Goal: Transaction & Acquisition: Download file/media

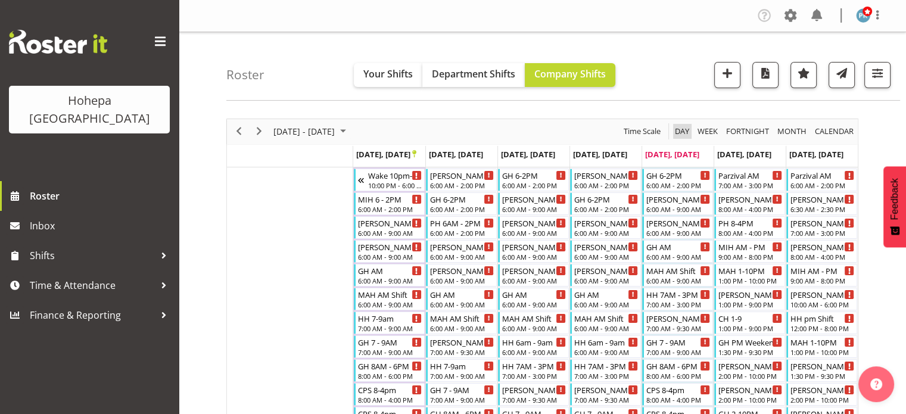
click at [679, 130] on span "Day" at bounding box center [682, 131] width 17 height 15
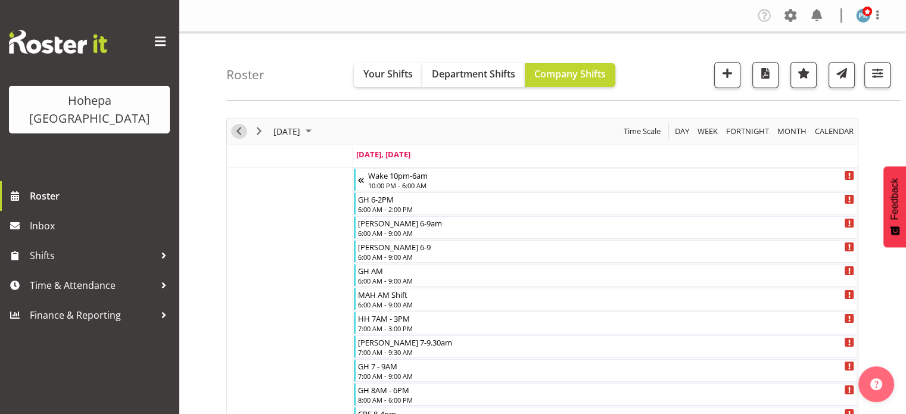
click at [235, 129] on span "Previous" at bounding box center [239, 131] width 14 height 15
click at [259, 133] on span "Next" at bounding box center [259, 131] width 14 height 15
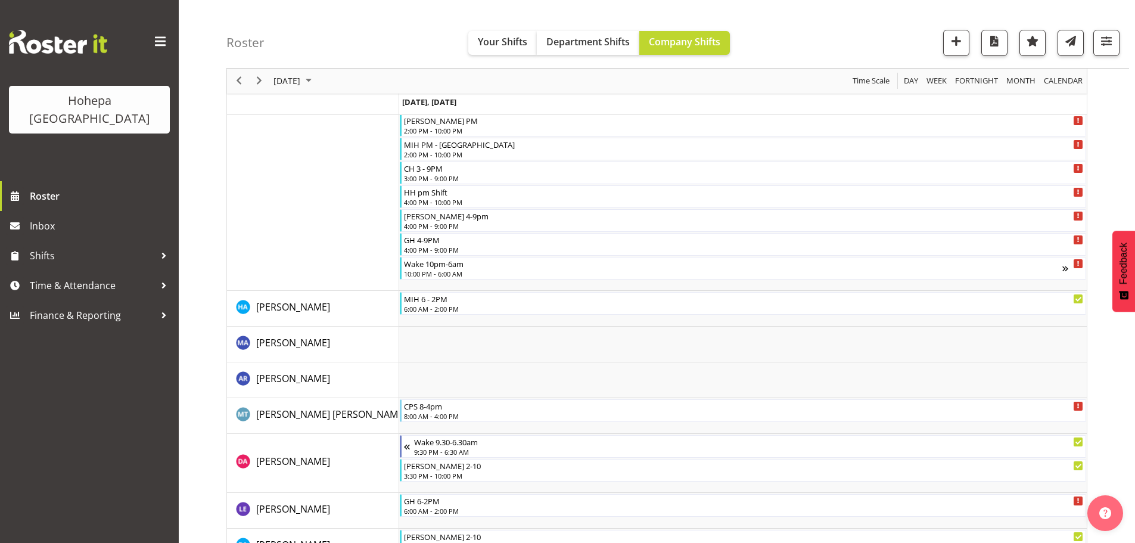
scroll to position [894, 0]
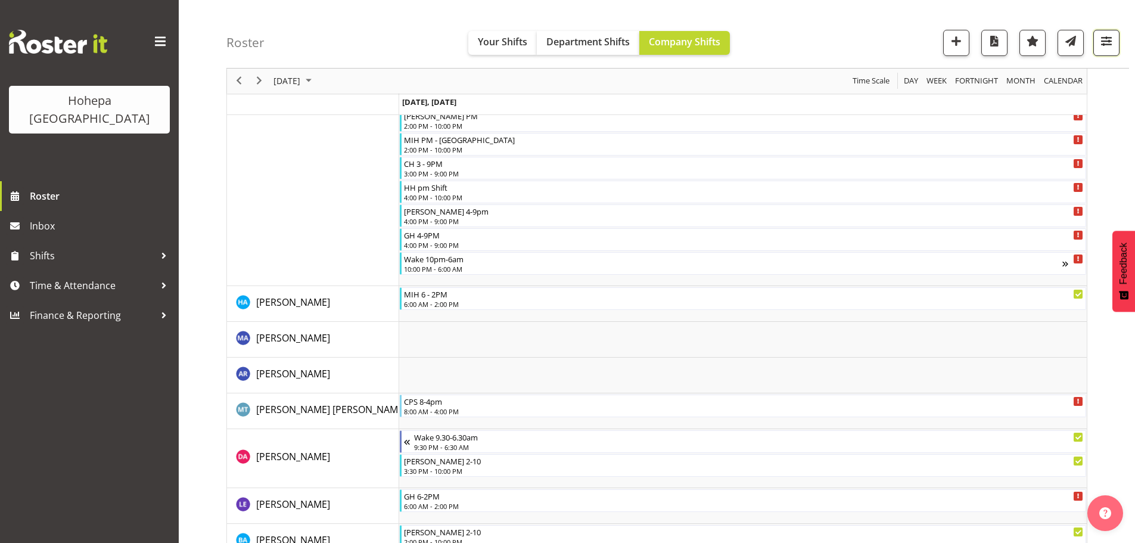
click at [906, 42] on span "button" at bounding box center [1106, 40] width 15 height 15
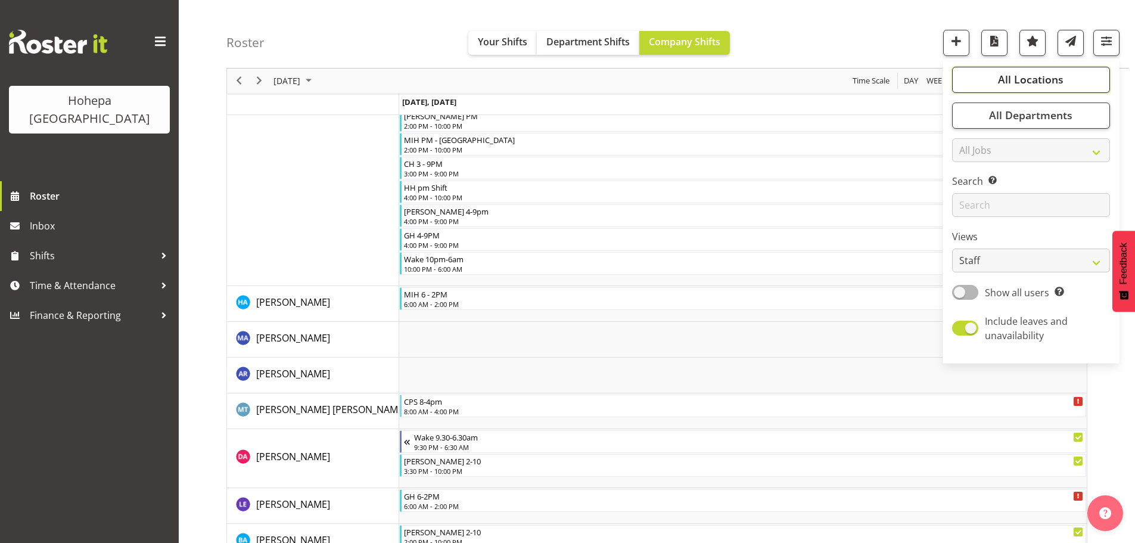
click at [906, 83] on span "All Locations" at bounding box center [1031, 80] width 66 height 14
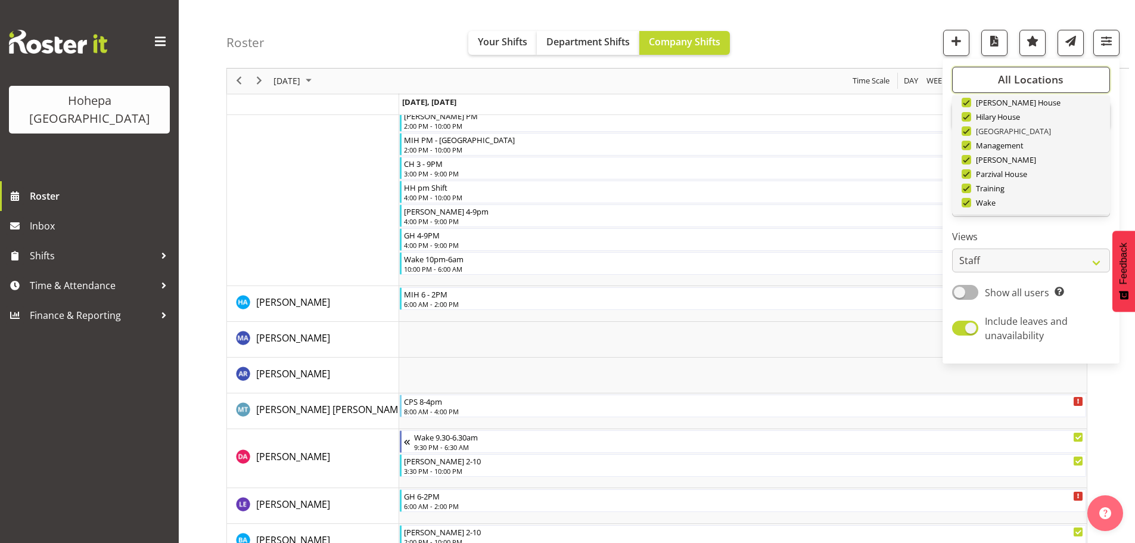
scroll to position [114, 0]
click at [906, 197] on span "Deselect All" at bounding box center [1045, 195] width 48 height 11
checkbox input "false"
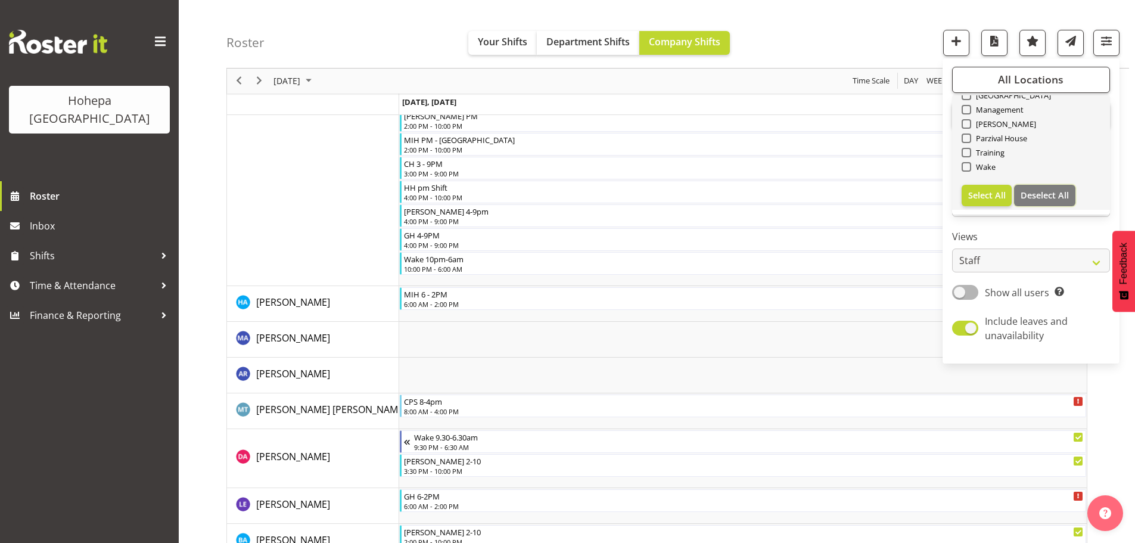
checkbox input "false"
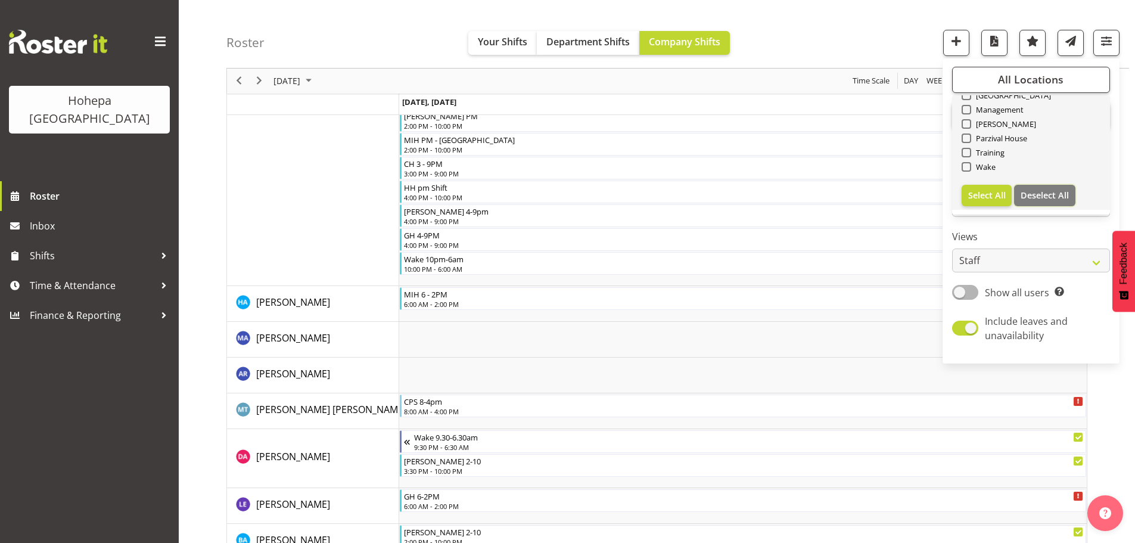
checkbox input "false"
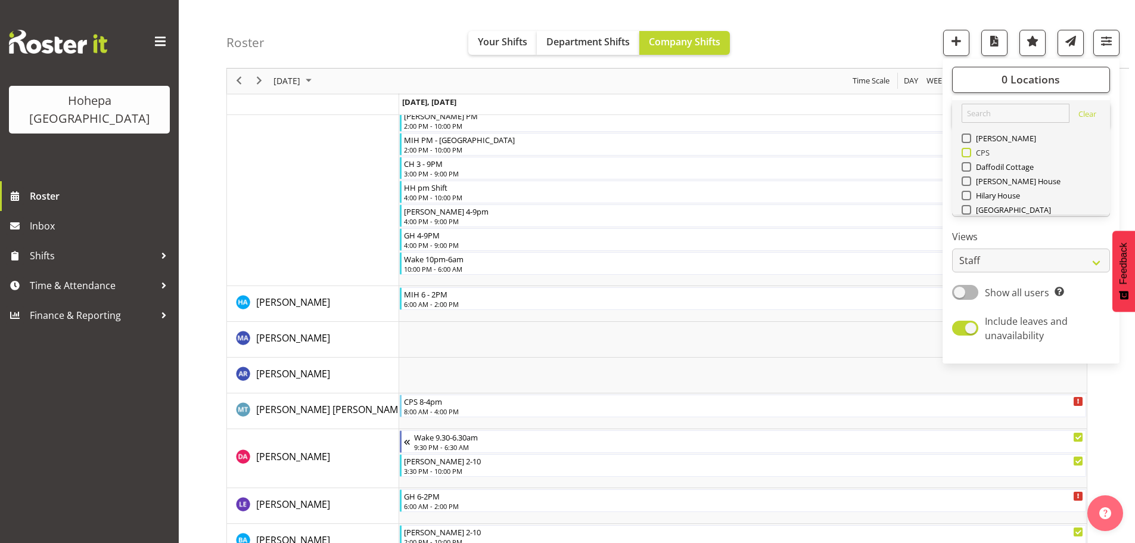
click at [906, 153] on span at bounding box center [967, 153] width 10 height 10
click at [906, 153] on input "CPS" at bounding box center [966, 153] width 8 height 8
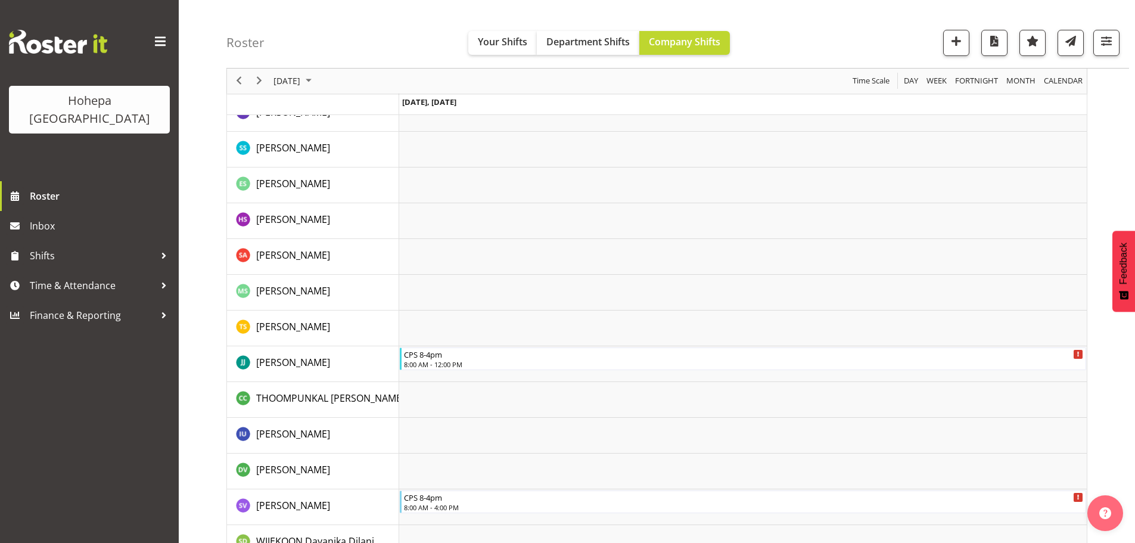
scroll to position [2089, 0]
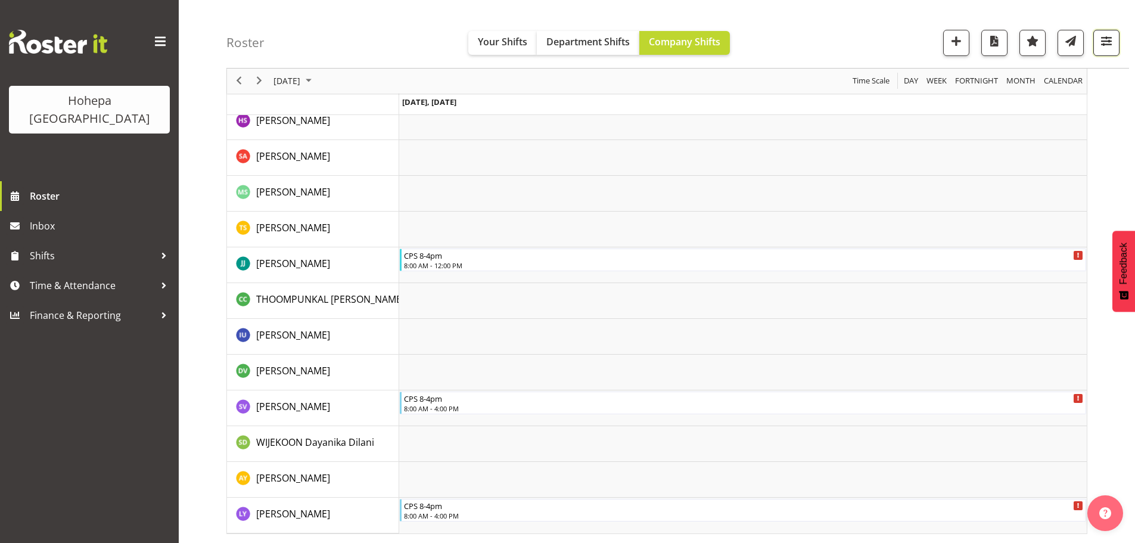
click at [906, 41] on span "button" at bounding box center [1106, 40] width 15 height 15
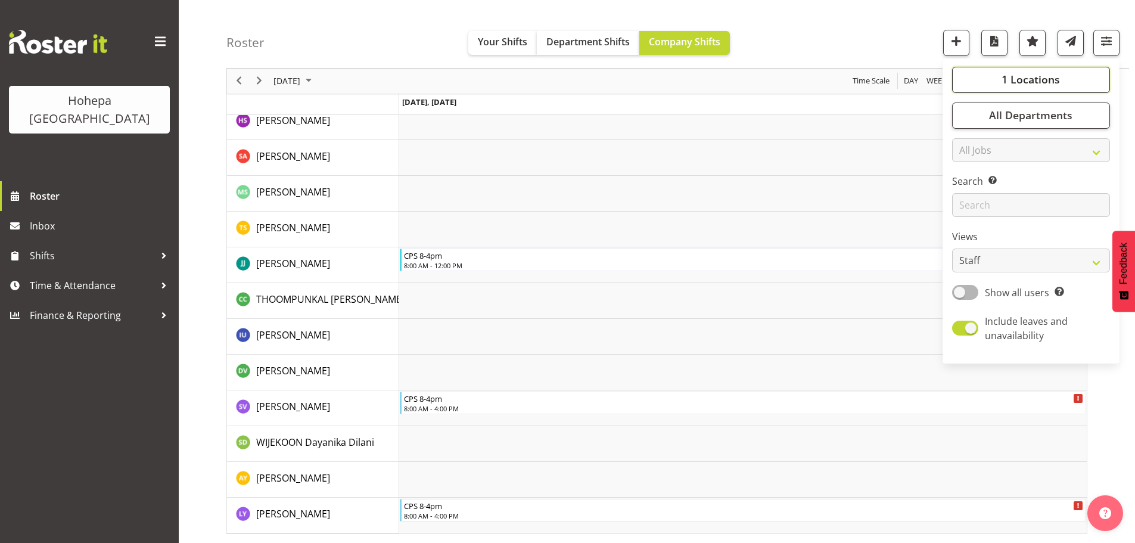
click at [906, 74] on span "1 Locations" at bounding box center [1031, 80] width 58 height 14
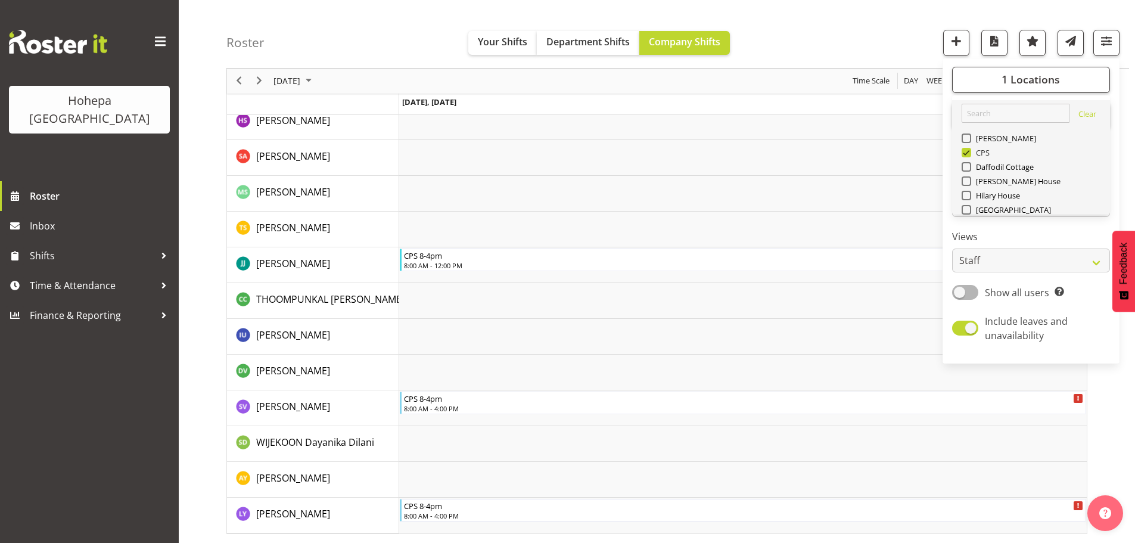
click at [906, 153] on span at bounding box center [967, 153] width 10 height 10
click at [906, 153] on input "CPS" at bounding box center [966, 153] width 8 height 8
checkbox input "false"
click at [906, 142] on span at bounding box center [967, 138] width 10 height 10
click at [906, 142] on input "[PERSON_NAME]" at bounding box center [966, 139] width 8 height 8
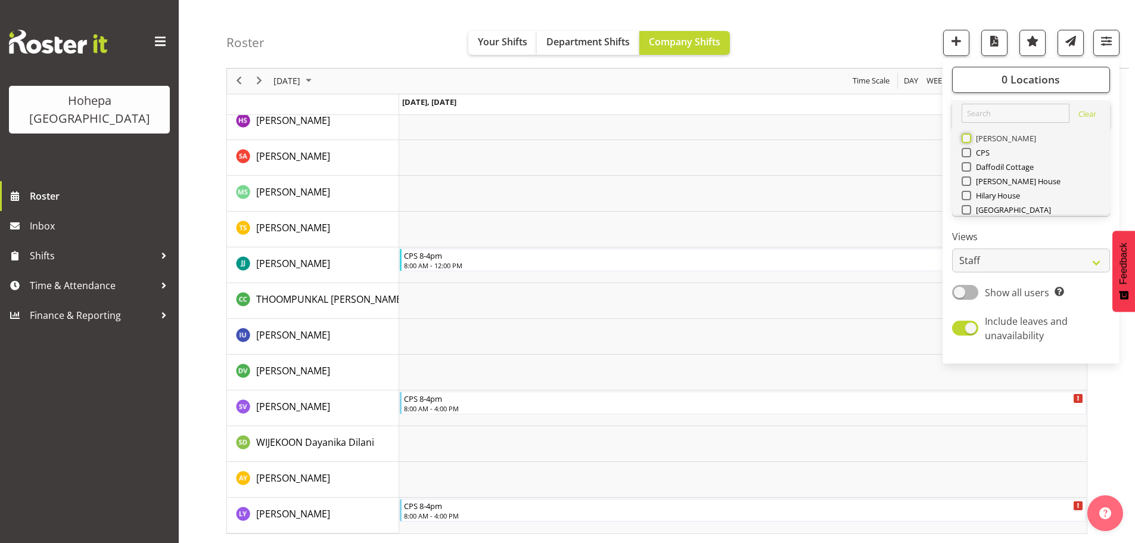
checkbox input "true"
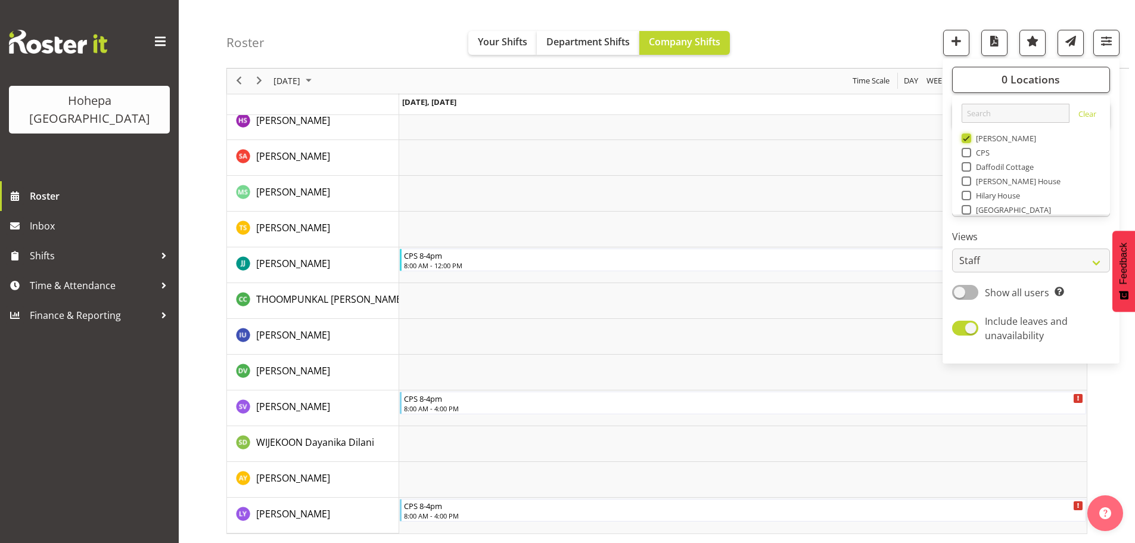
scroll to position [1708, 0]
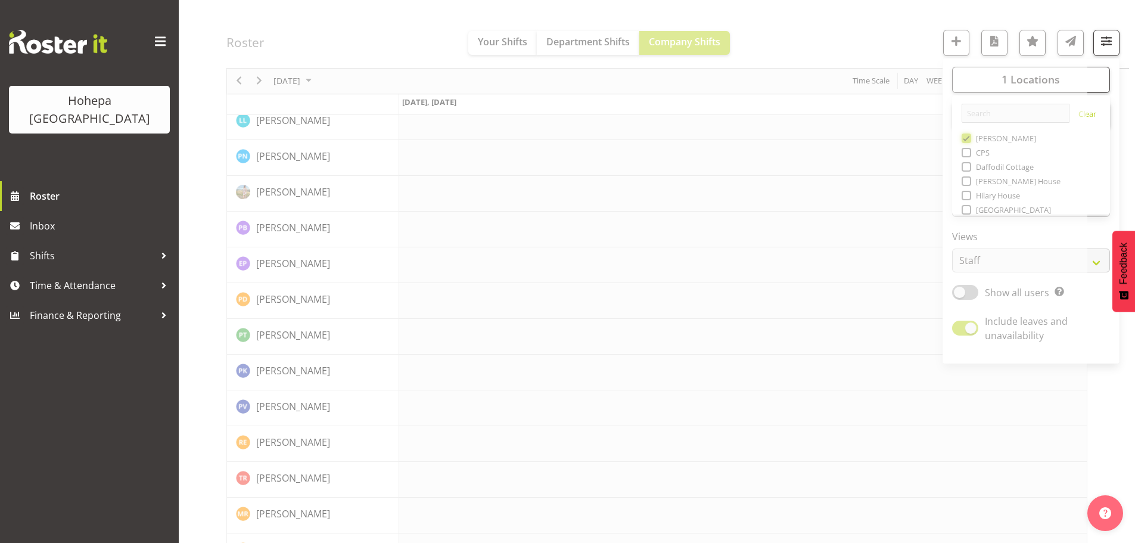
scroll to position [2089, 0]
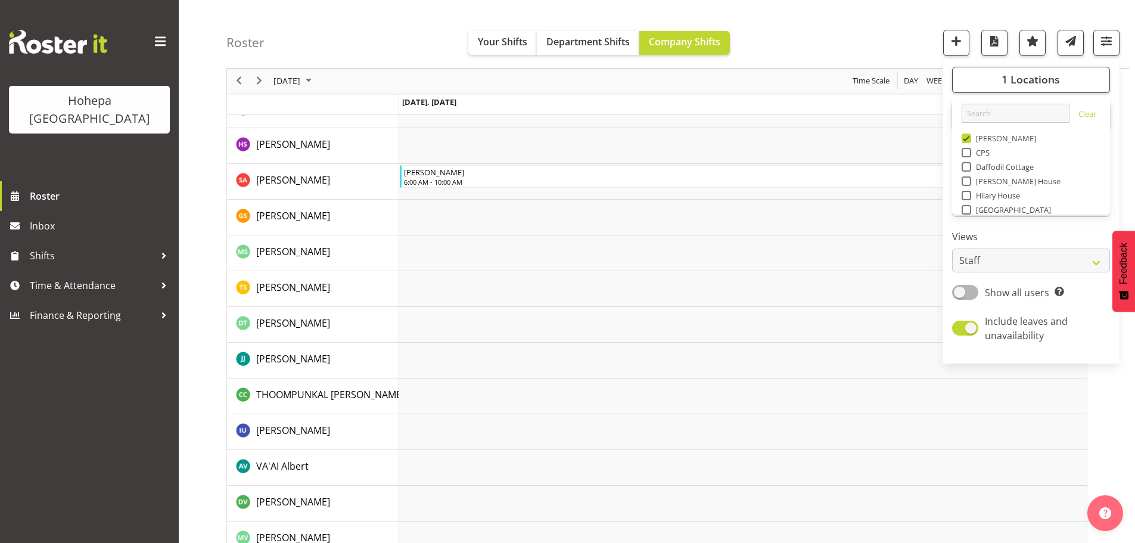
drag, startPoint x: 828, startPoint y: 45, endPoint x: 837, endPoint y: 48, distance: 9.4
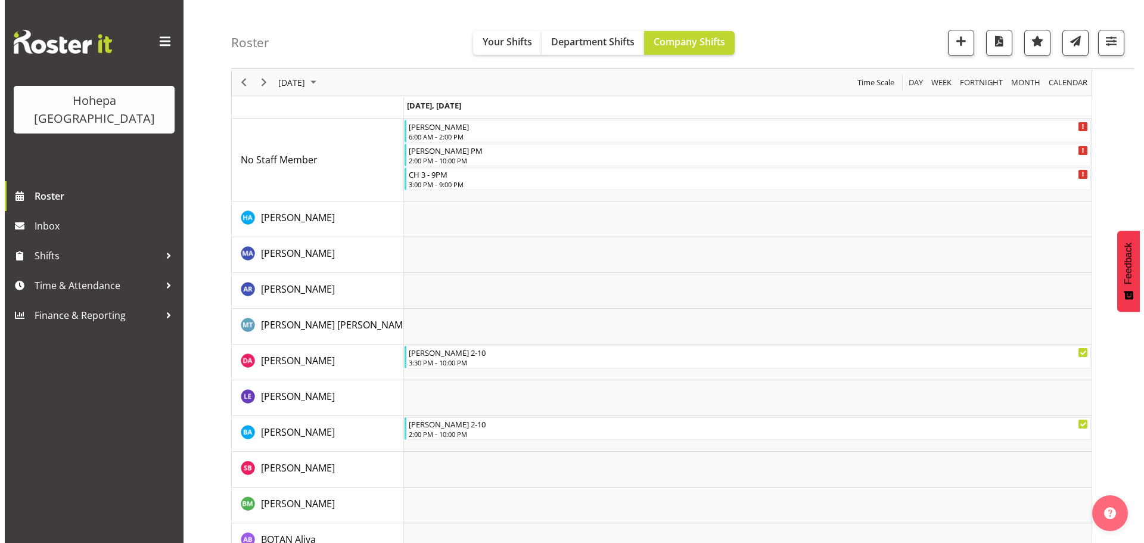
scroll to position [0, 0]
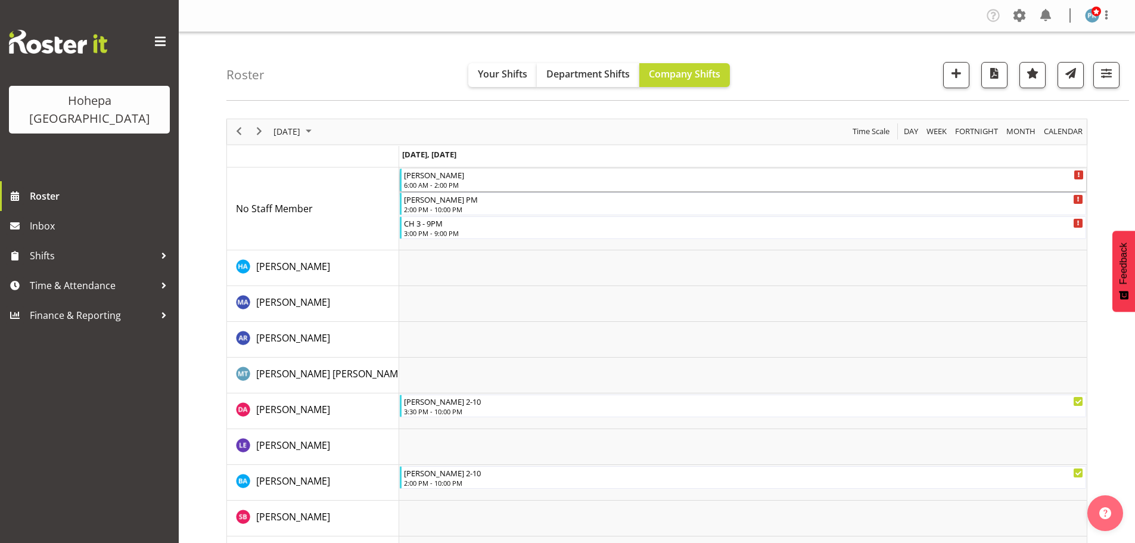
click at [432, 188] on div "6:00 AM - 2:00 PM" at bounding box center [744, 185] width 680 height 10
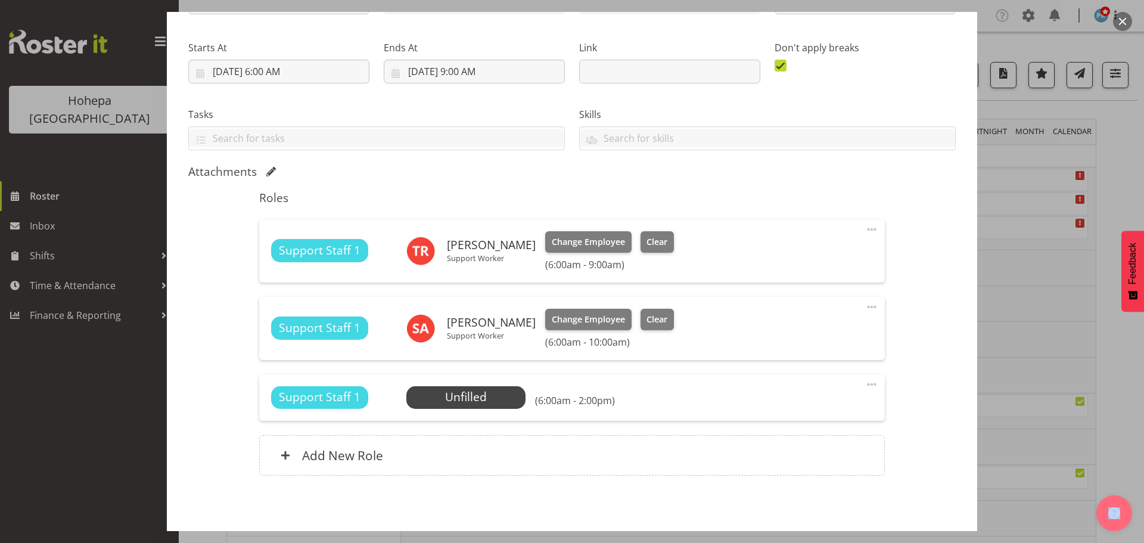
scroll to position [219, 0]
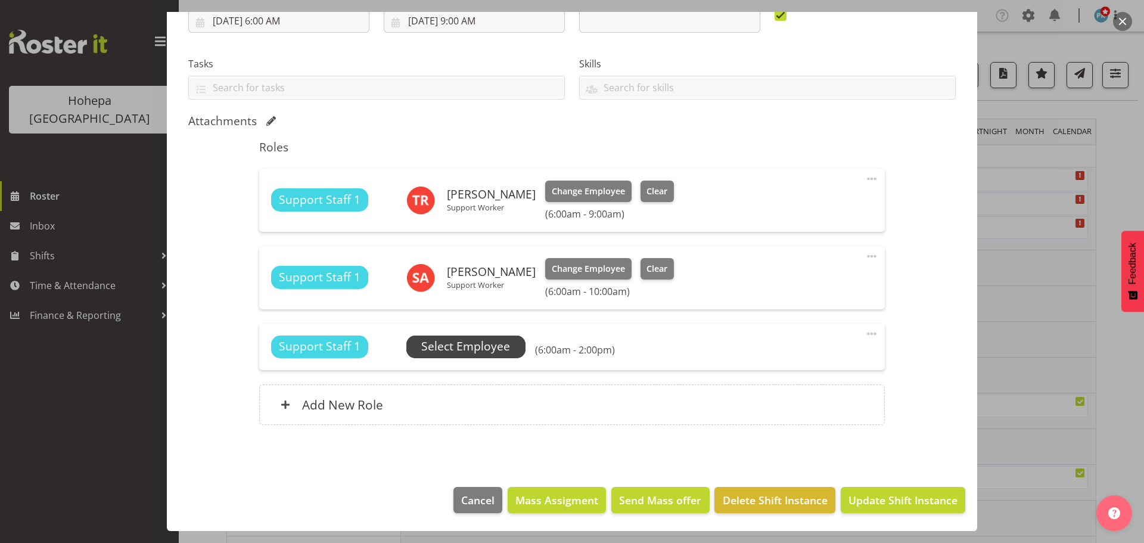
click at [492, 352] on span "Select Employee" at bounding box center [465, 346] width 89 height 17
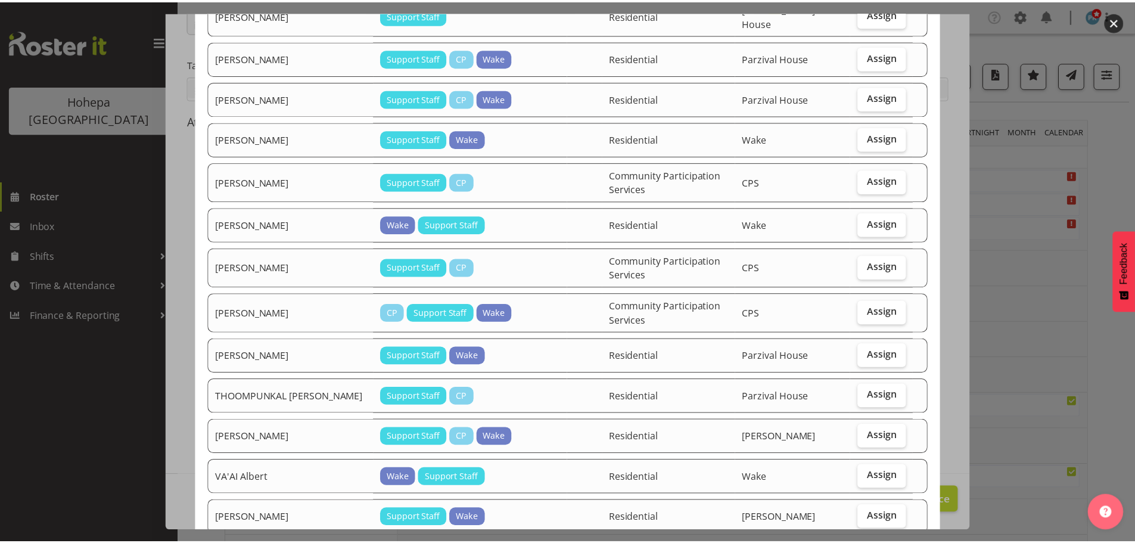
scroll to position [1309, 0]
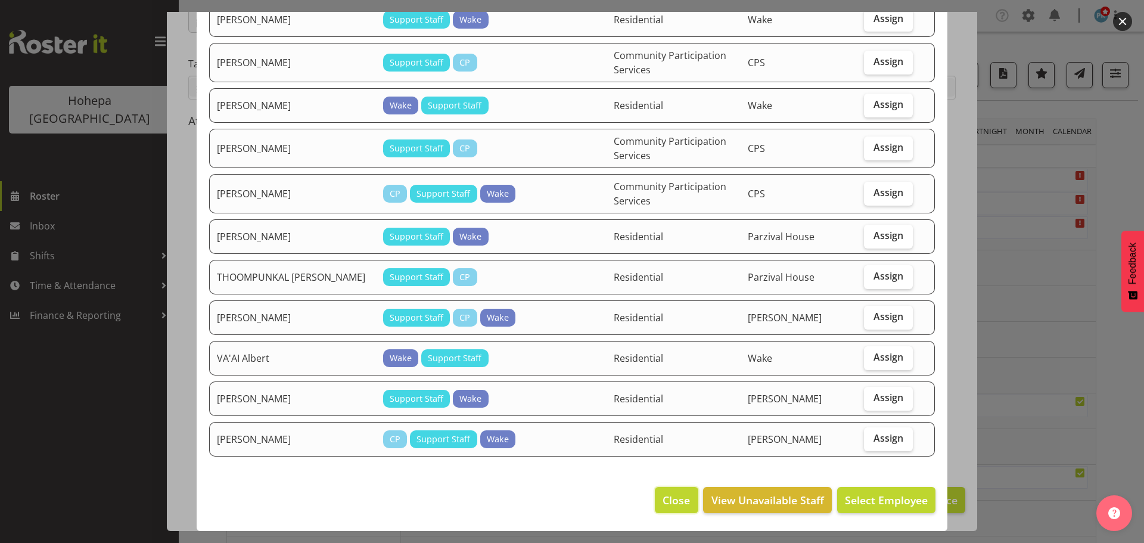
click at [674, 414] on span "Close" at bounding box center [676, 499] width 27 height 15
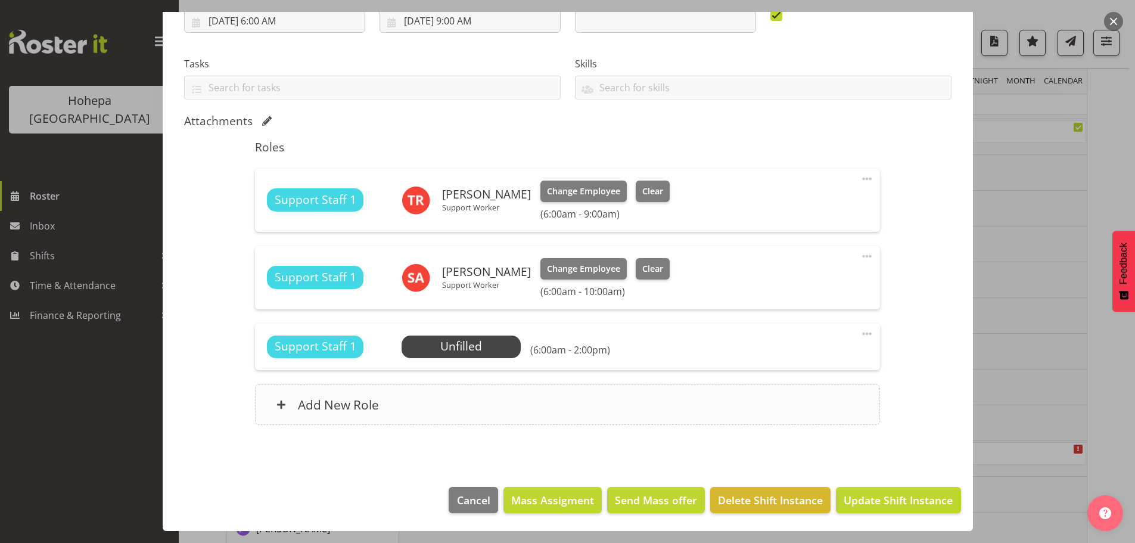
scroll to position [358, 0]
click at [474, 414] on span "Cancel" at bounding box center [473, 499] width 33 height 15
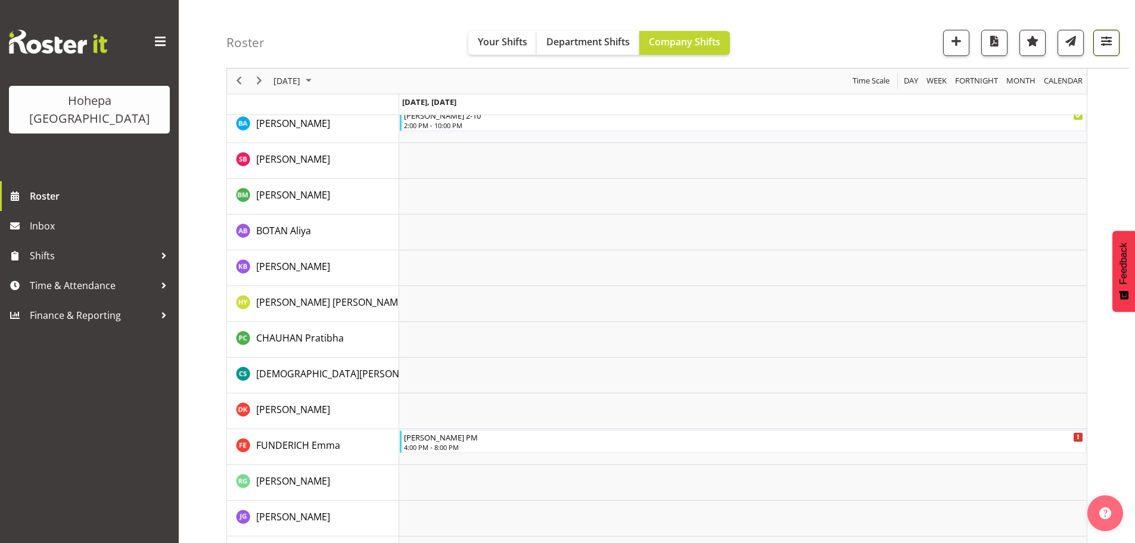
click at [906, 50] on button "button" at bounding box center [1107, 43] width 26 height 26
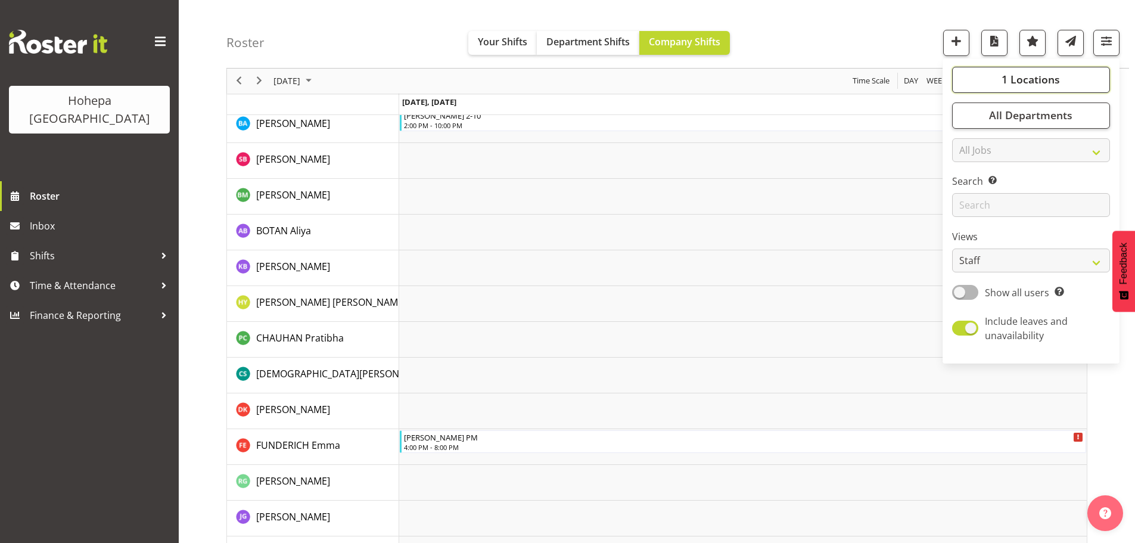
click at [906, 81] on span "1 Locations" at bounding box center [1031, 80] width 58 height 14
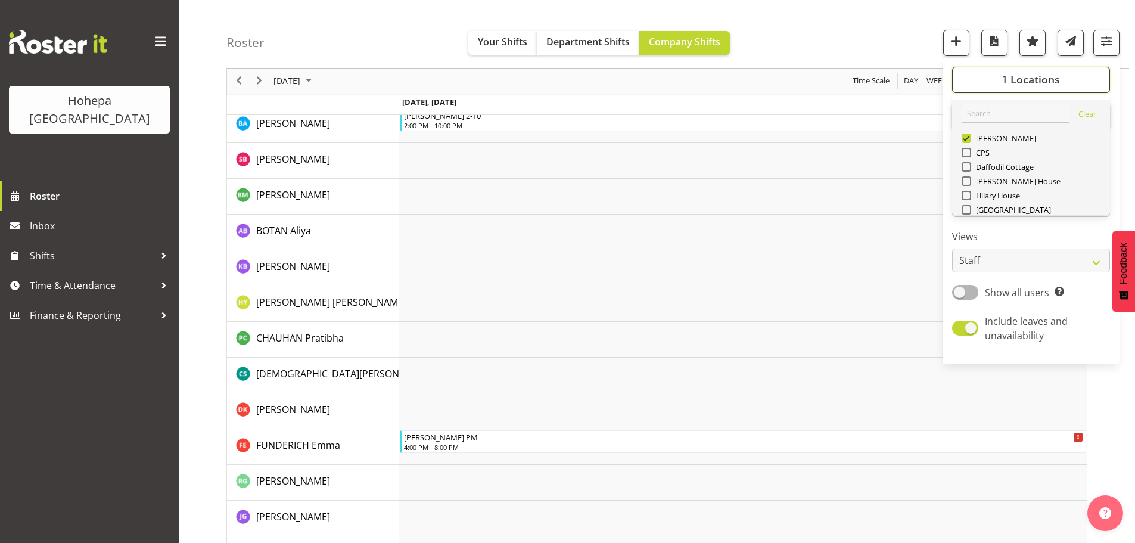
scroll to position [114, 0]
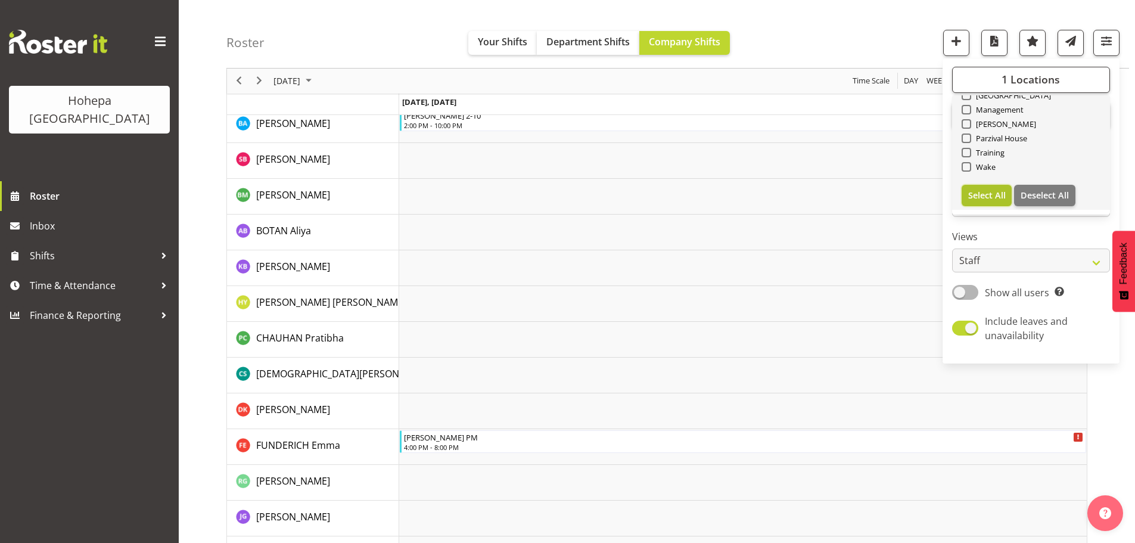
click at [906, 191] on span "Select All" at bounding box center [987, 195] width 38 height 11
checkbox input "true"
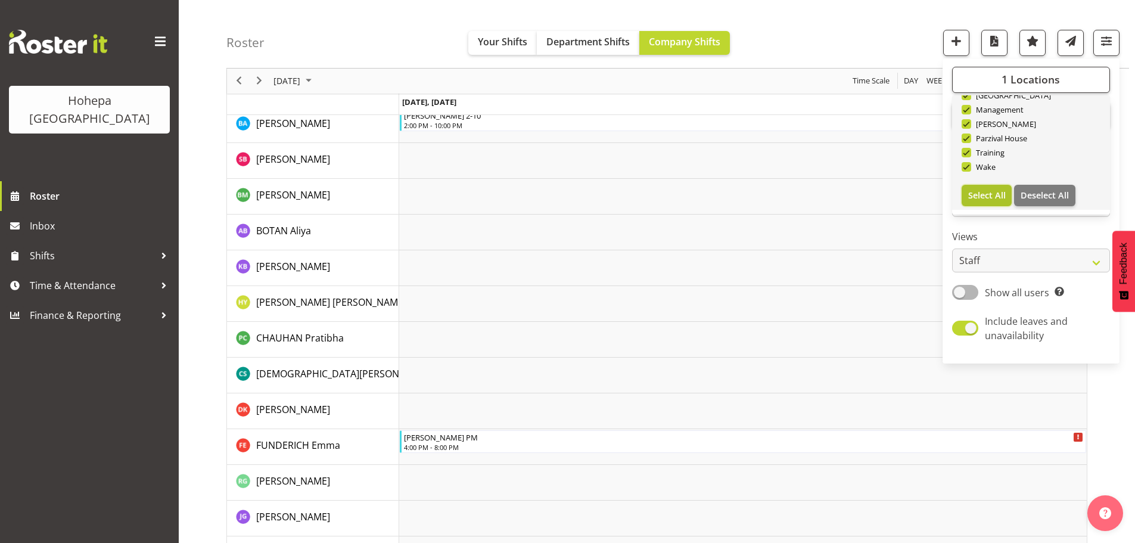
checkbox input "true"
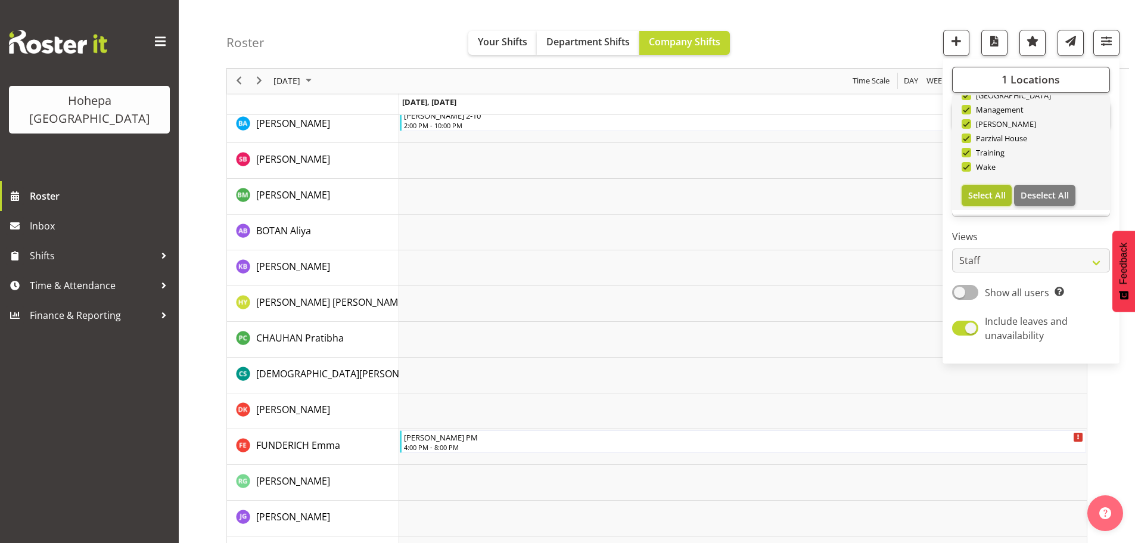
checkbox input "true"
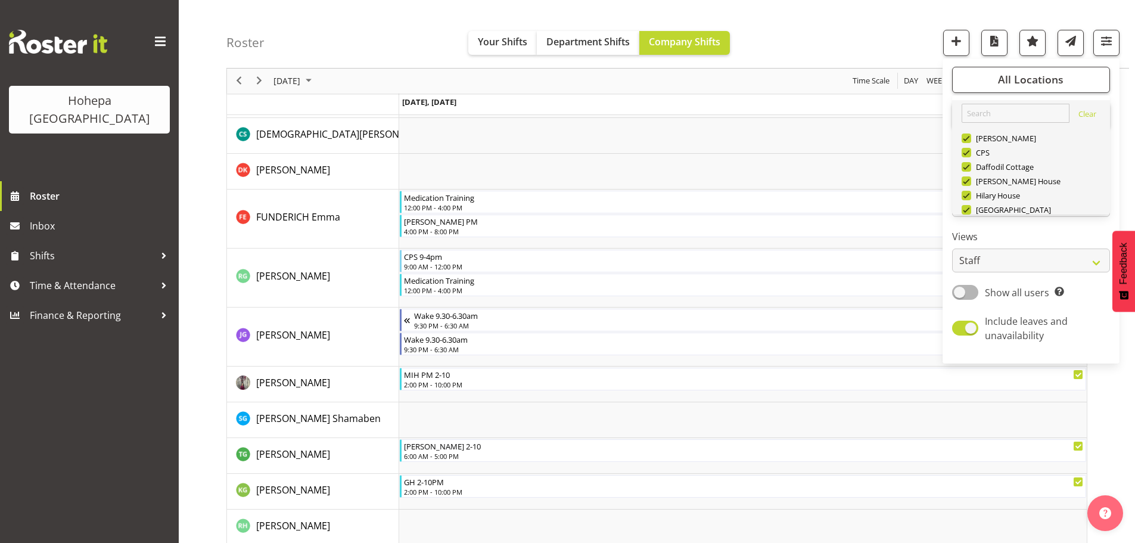
scroll to position [114, 0]
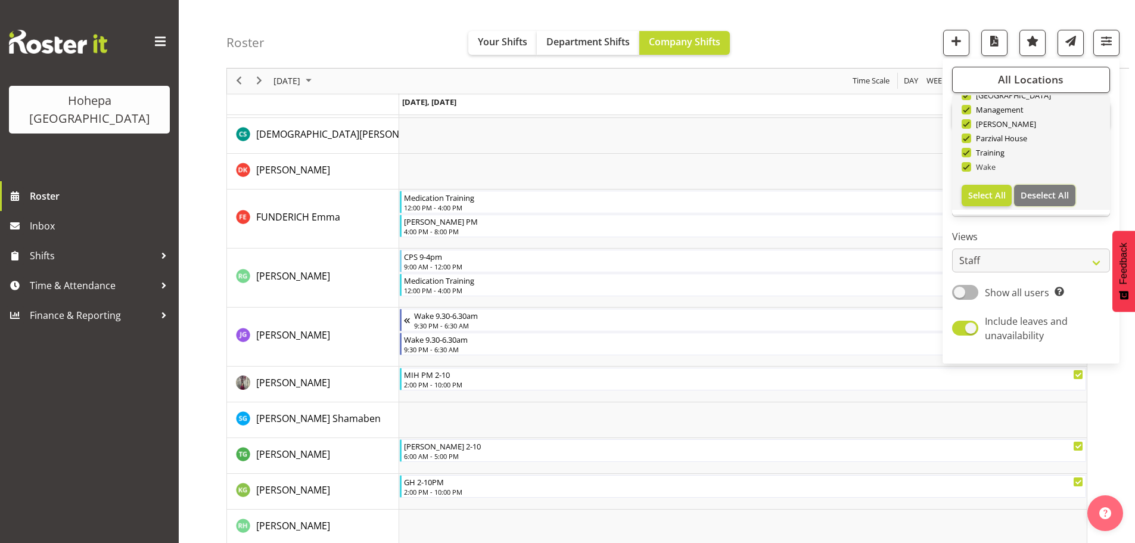
drag, startPoint x: 1044, startPoint y: 194, endPoint x: 994, endPoint y: 169, distance: 56.2
click at [906, 194] on span "Deselect All" at bounding box center [1045, 195] width 48 height 11
checkbox input "false"
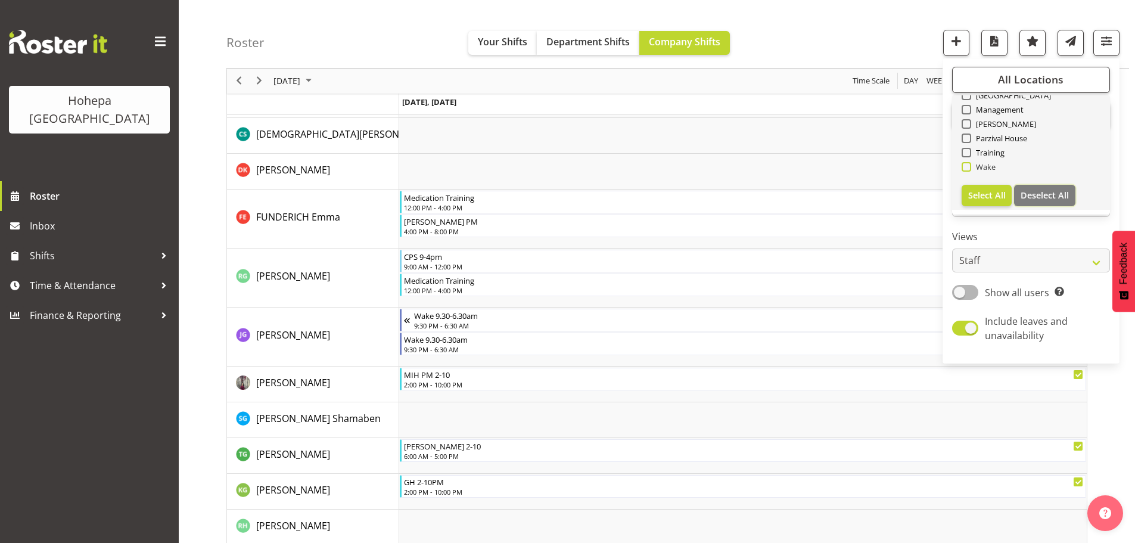
checkbox input "false"
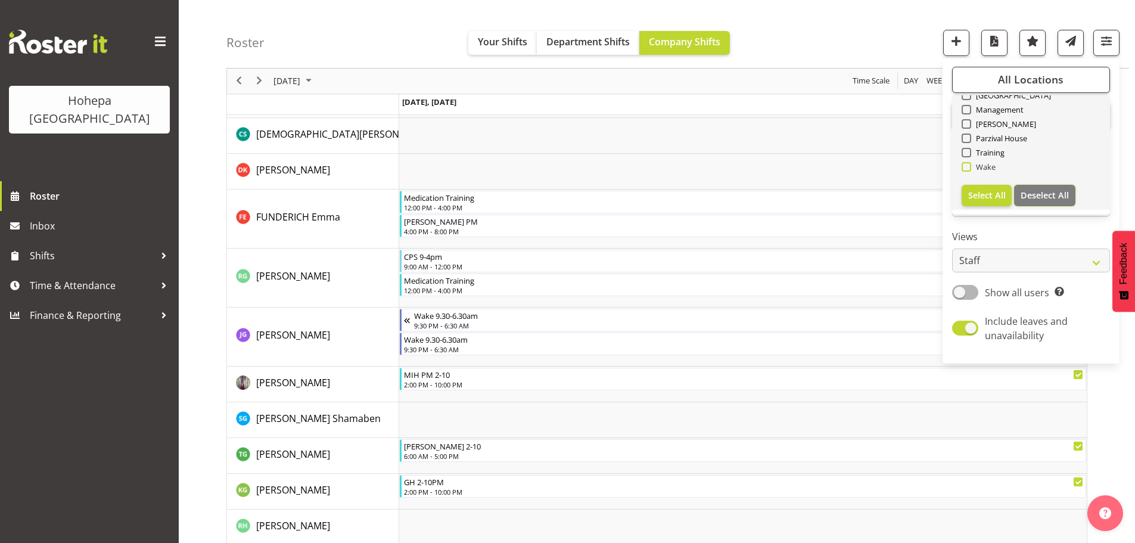
checkbox input "false"
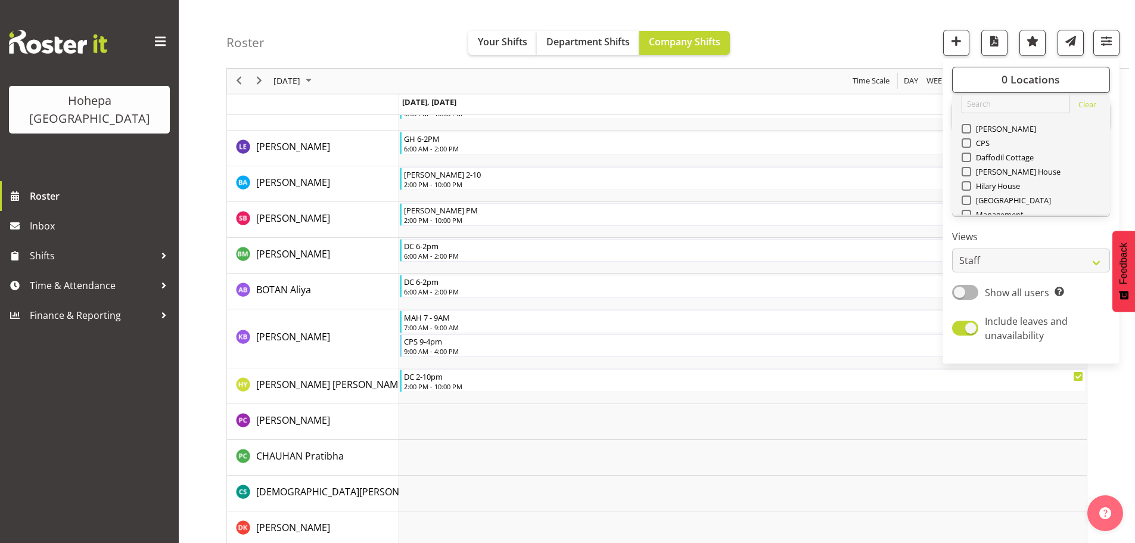
scroll to position [0, 0]
click at [906, 141] on span at bounding box center [967, 138] width 10 height 10
click at [906, 141] on input "[PERSON_NAME]" at bounding box center [966, 139] width 8 height 8
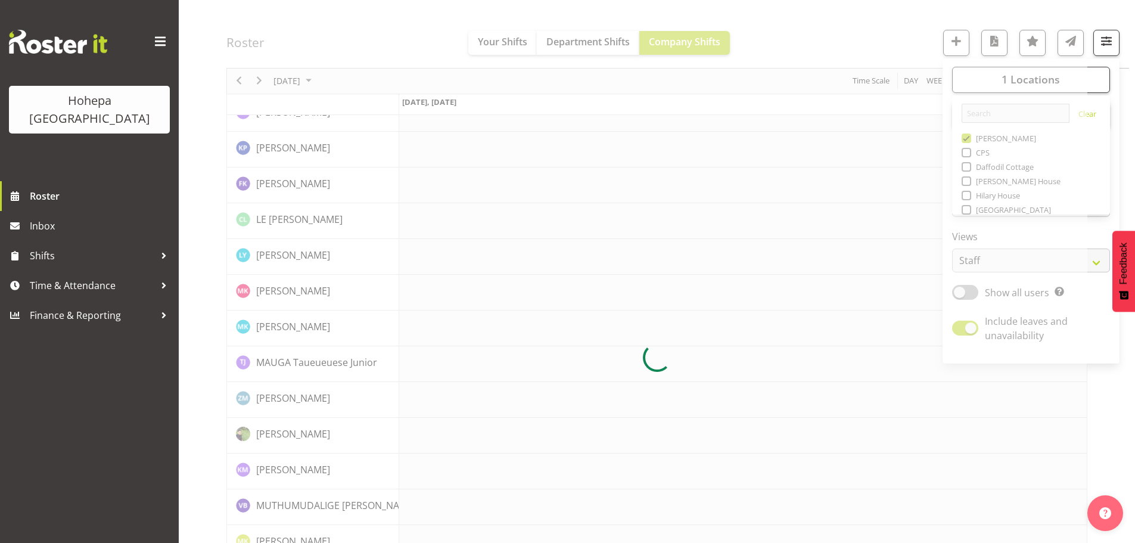
click at [874, 45] on div at bounding box center [656, 358] width 861 height 2982
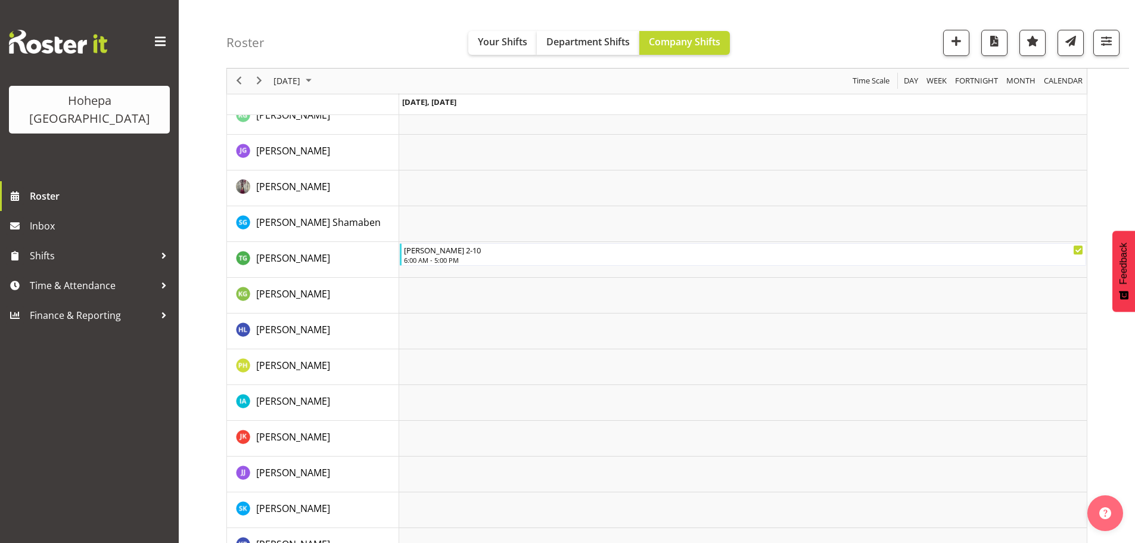
scroll to position [715, 0]
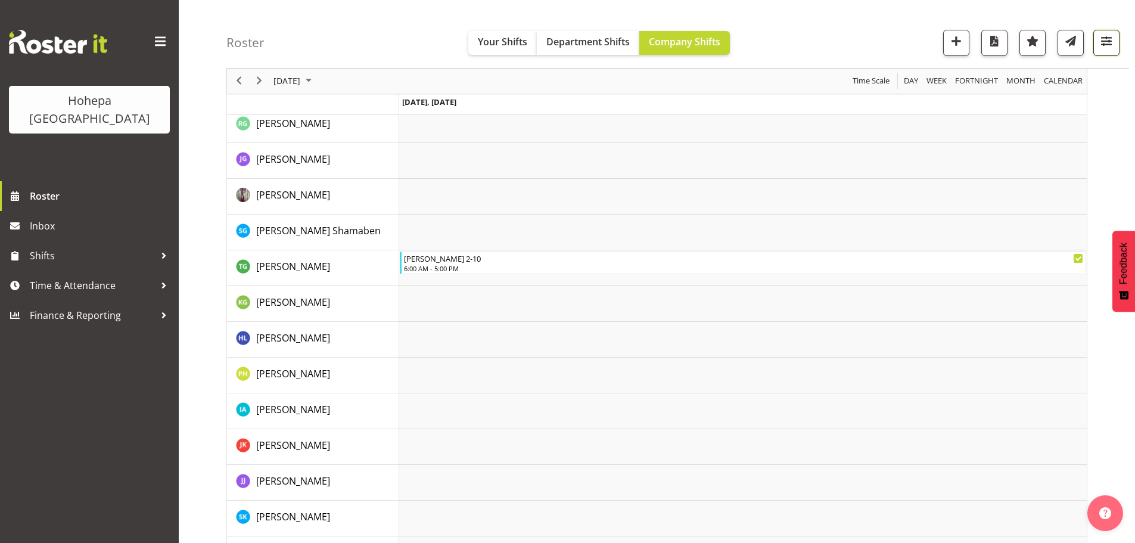
click at [906, 41] on span "button" at bounding box center [1106, 40] width 15 height 15
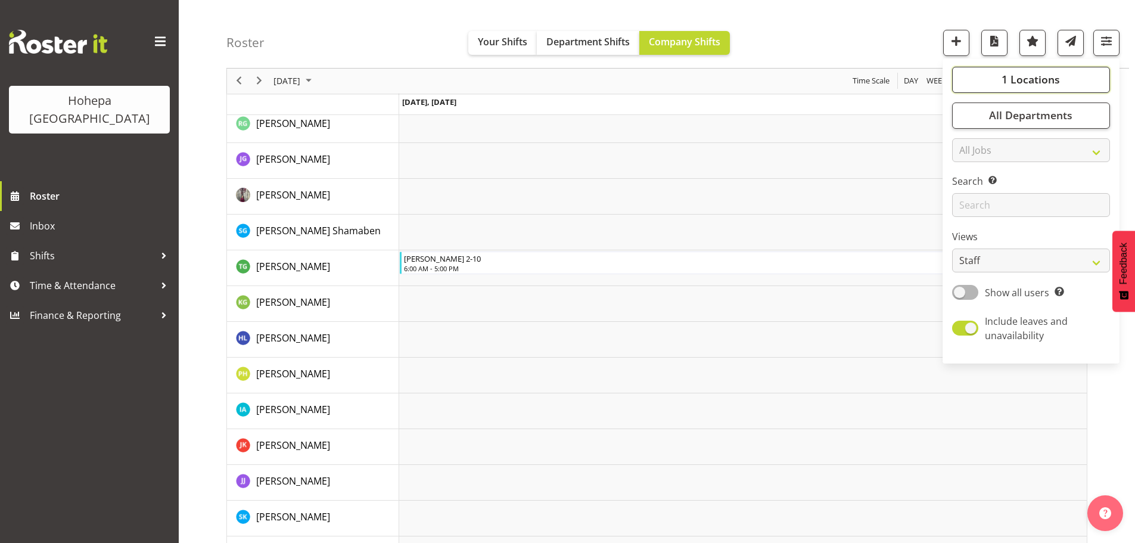
click at [906, 85] on span "1 Locations" at bounding box center [1031, 80] width 58 height 14
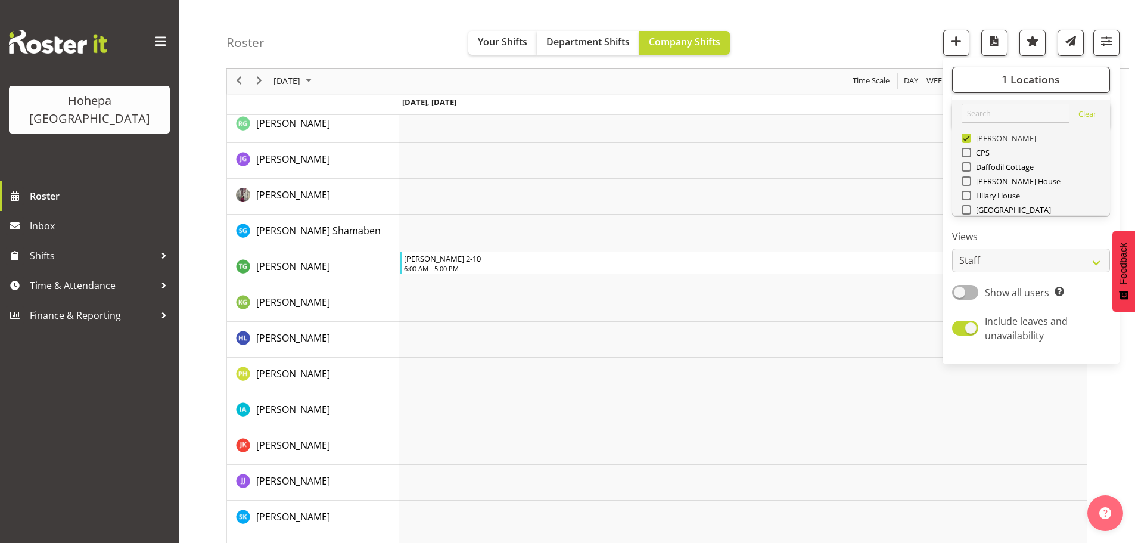
click at [906, 141] on span at bounding box center [967, 138] width 10 height 10
click at [906, 141] on input "[PERSON_NAME]" at bounding box center [966, 139] width 8 height 8
checkbox input "false"
click at [906, 167] on span at bounding box center [967, 167] width 10 height 10
click at [906, 167] on input "Daffodil Cottage" at bounding box center [966, 167] width 8 height 8
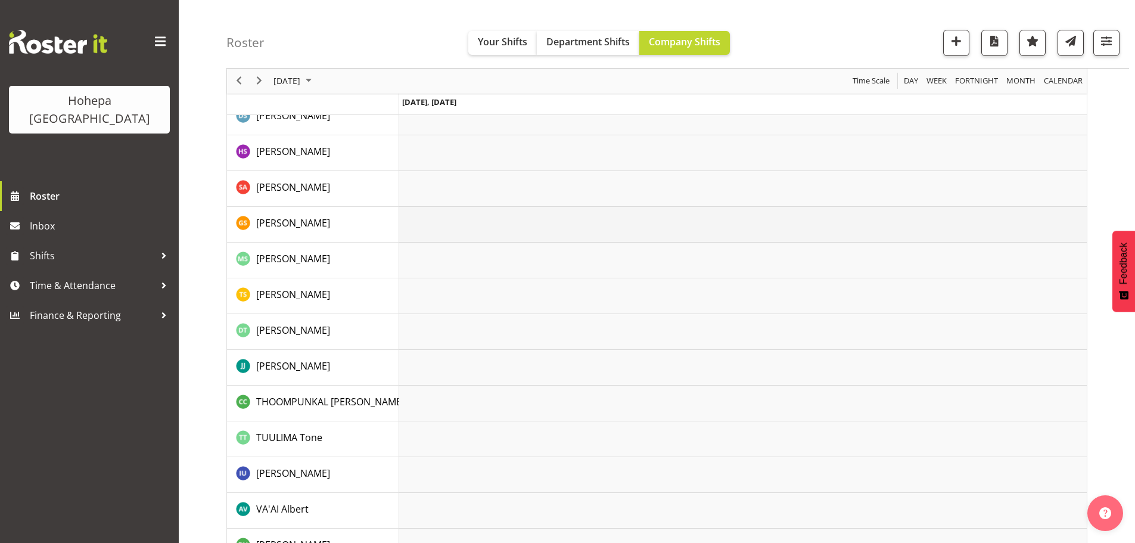
scroll to position [2566, 0]
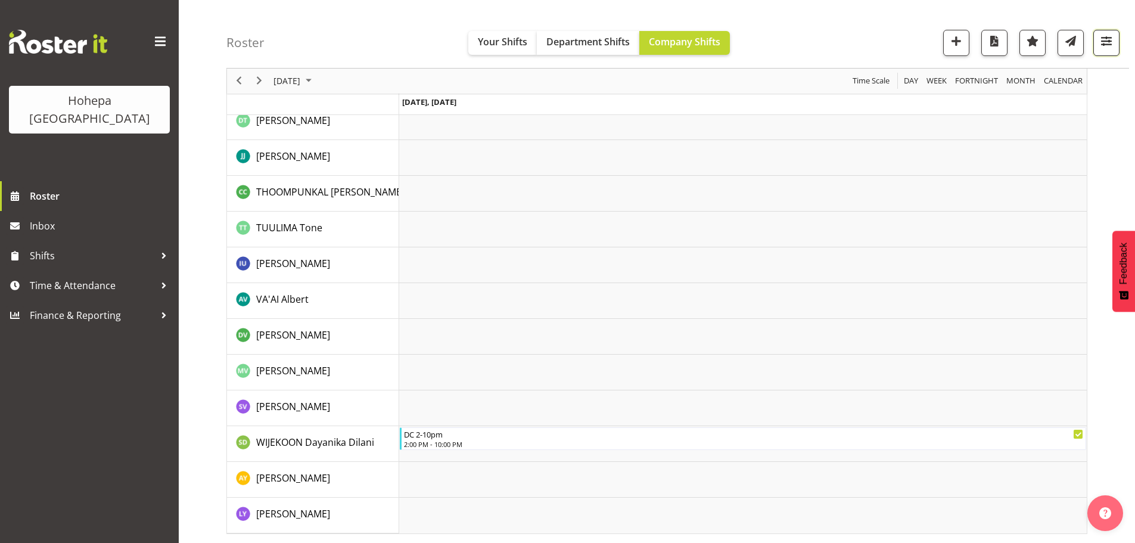
click at [906, 37] on span "button" at bounding box center [1106, 40] width 15 height 15
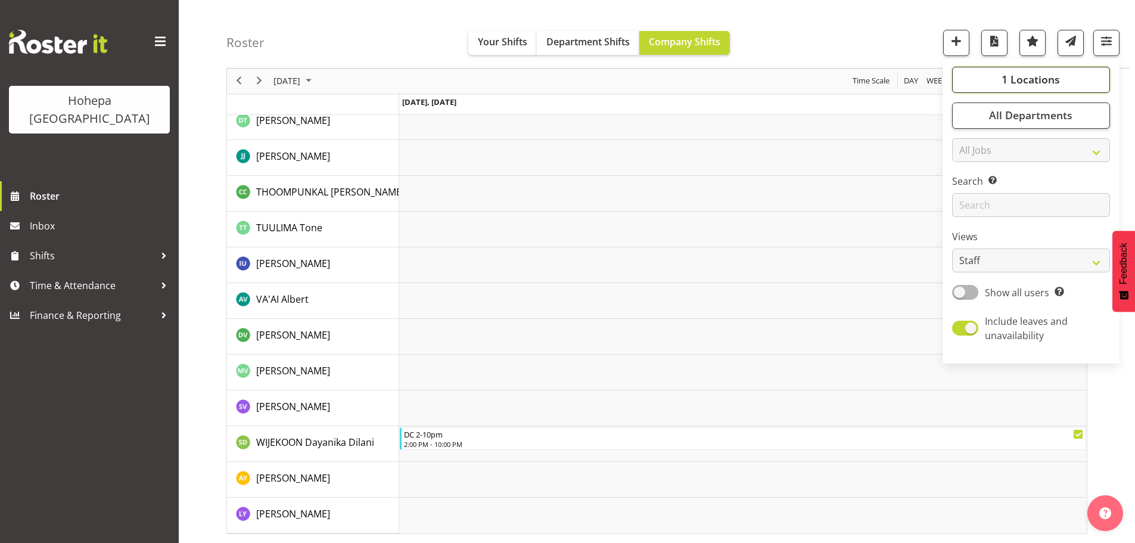
click at [906, 78] on span "1 Locations" at bounding box center [1031, 80] width 58 height 14
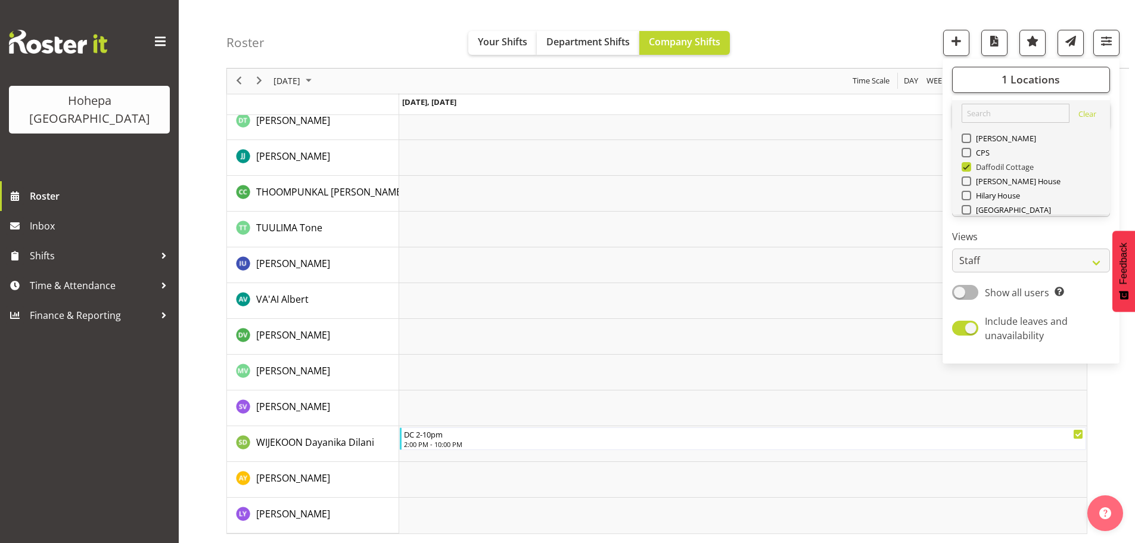
click at [906, 168] on span at bounding box center [967, 167] width 10 height 10
click at [906, 168] on input "Daffodil Cottage" at bounding box center [966, 167] width 8 height 8
checkbox input "false"
click at [906, 181] on span at bounding box center [967, 181] width 10 height 10
click at [906, 181] on input "[PERSON_NAME] House" at bounding box center [966, 182] width 8 height 8
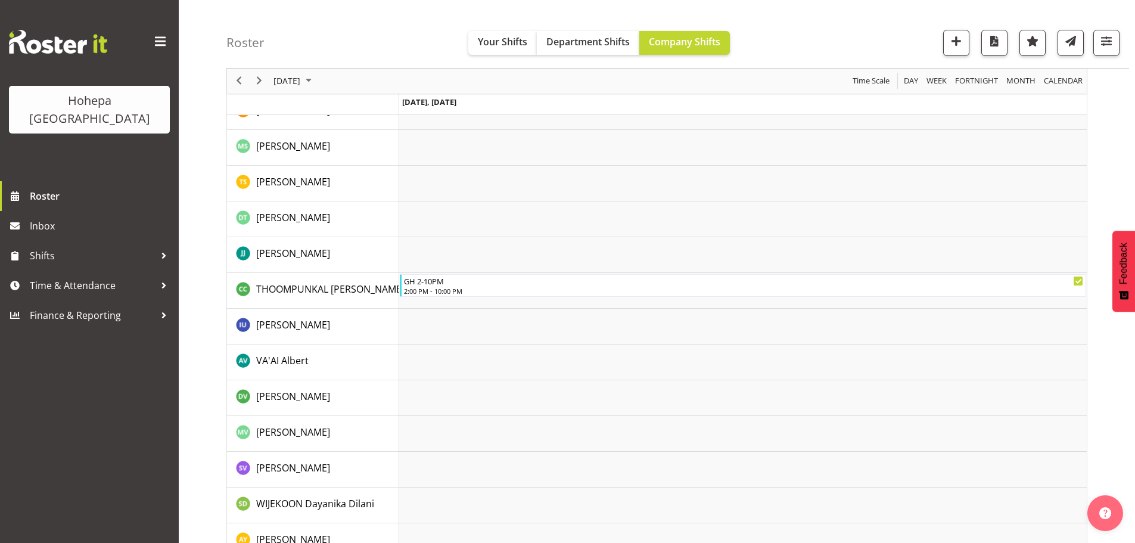
scroll to position [2458, 0]
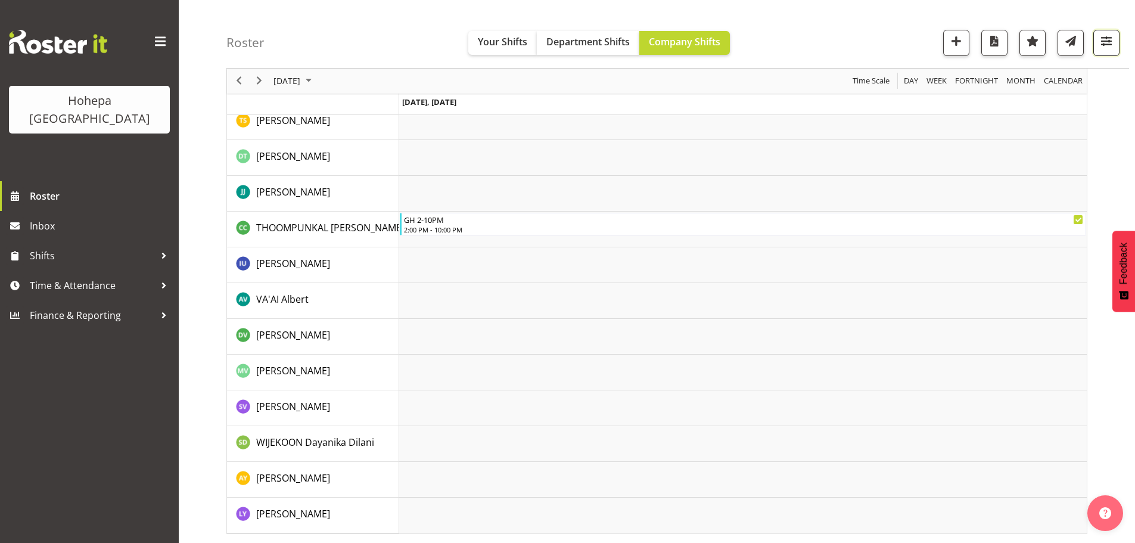
click at [906, 38] on span "button" at bounding box center [1106, 40] width 15 height 15
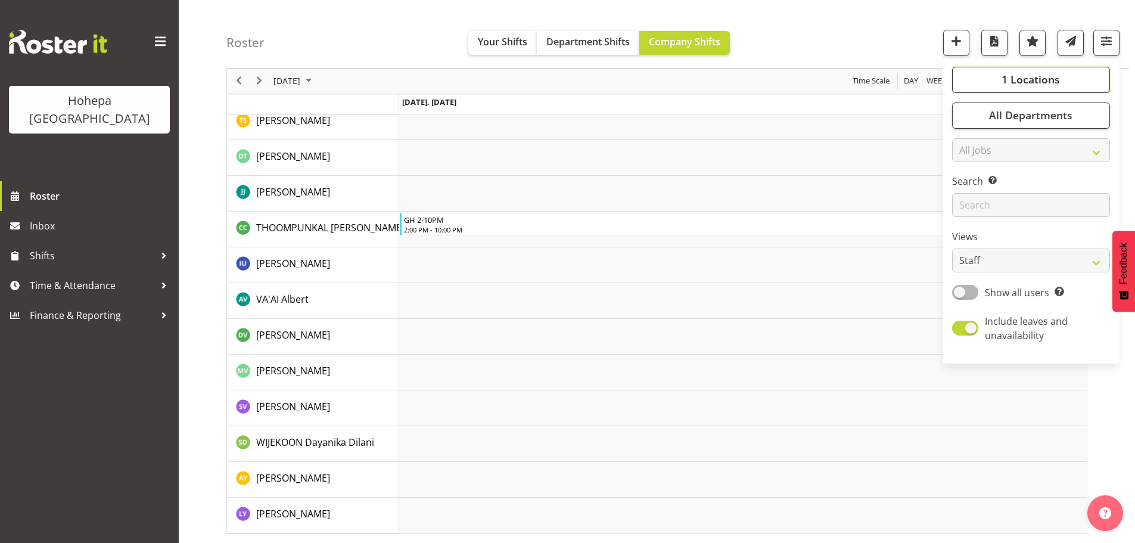
click at [906, 74] on span "1 Locations" at bounding box center [1031, 80] width 58 height 14
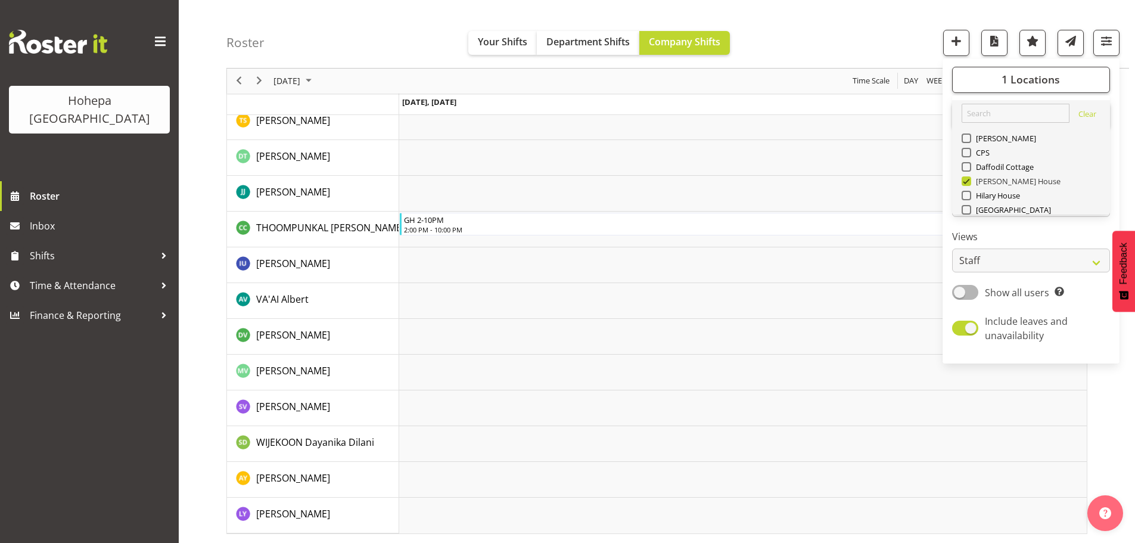
click at [906, 182] on span at bounding box center [967, 181] width 10 height 10
click at [906, 182] on input "[PERSON_NAME] House" at bounding box center [966, 182] width 8 height 8
checkbox input "false"
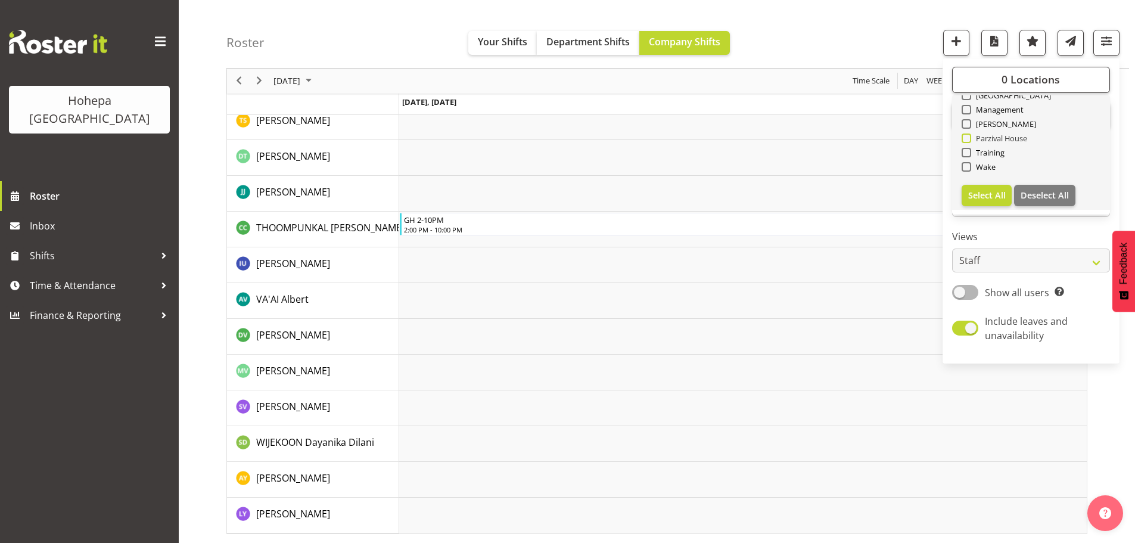
scroll to position [0, 0]
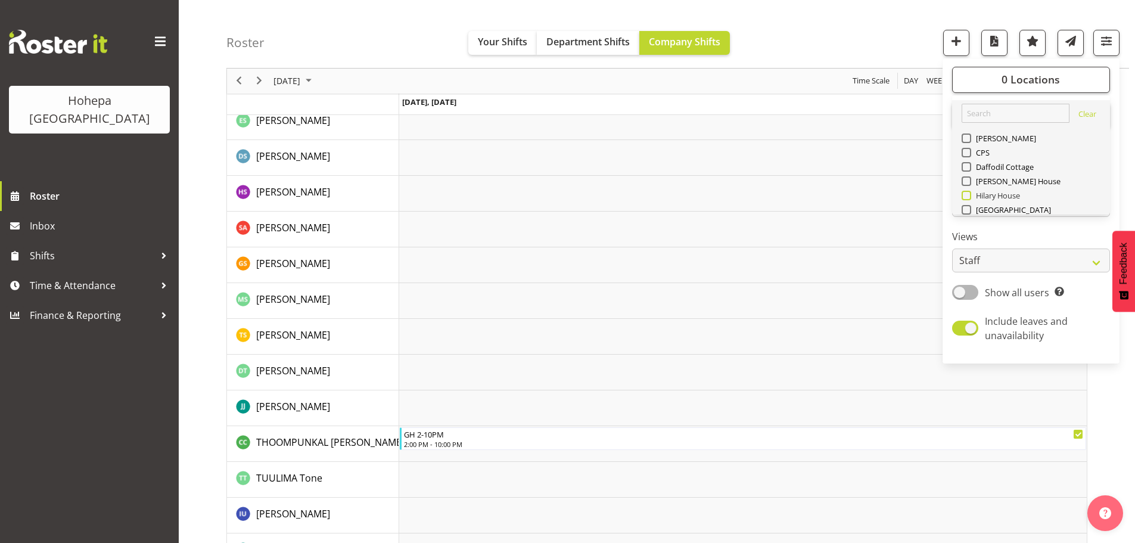
click at [906, 194] on span at bounding box center [967, 196] width 10 height 10
click at [906, 194] on input "Hilary House" at bounding box center [966, 196] width 8 height 8
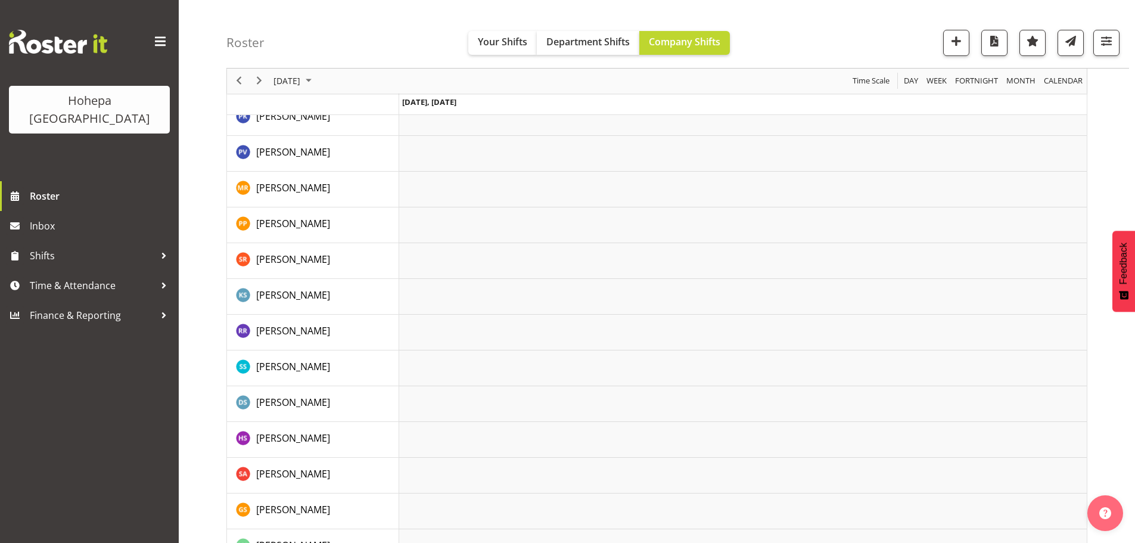
scroll to position [1517, 0]
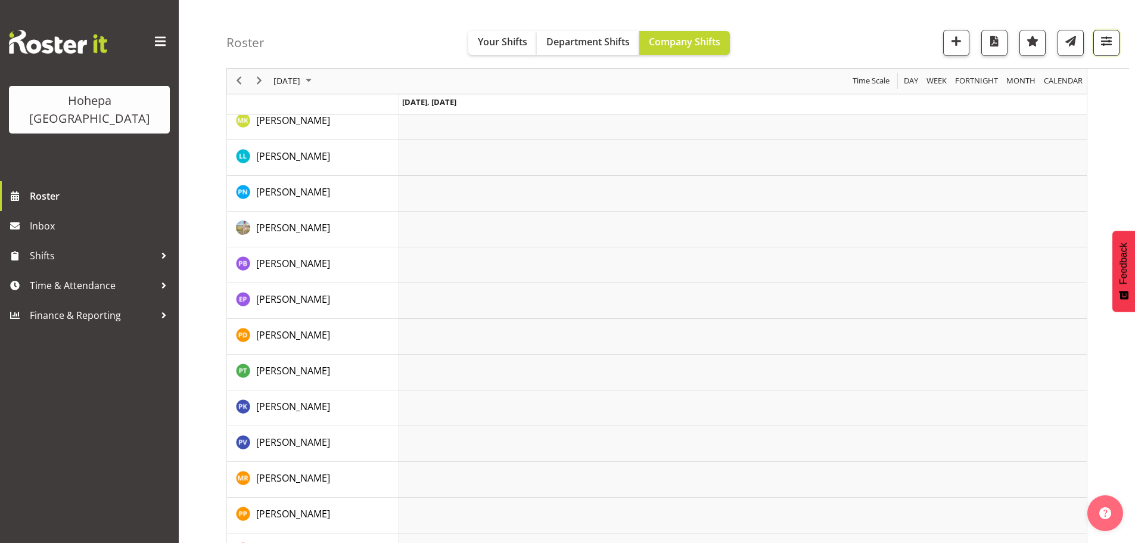
click at [906, 44] on span "button" at bounding box center [1106, 40] width 15 height 15
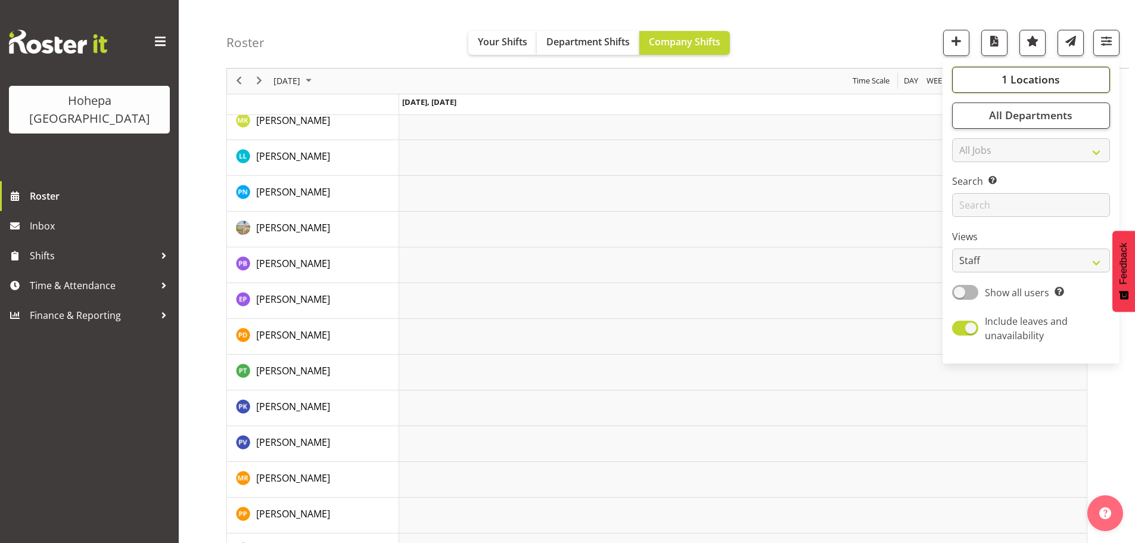
click at [906, 80] on span "1 Locations" at bounding box center [1031, 80] width 58 height 14
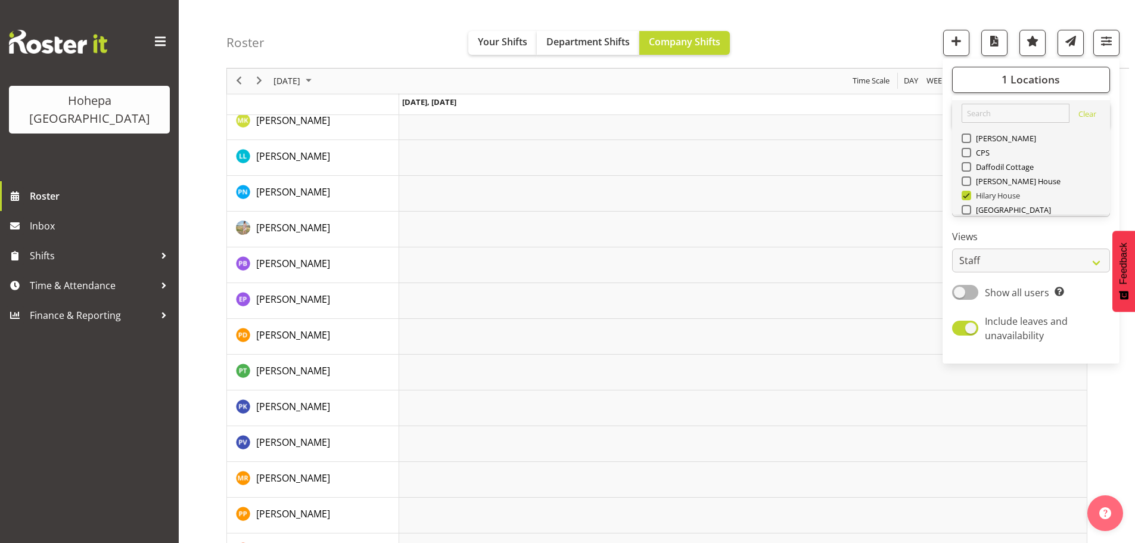
click at [906, 193] on span "Hilary House" at bounding box center [995, 196] width 49 height 10
click at [906, 193] on input "Hilary House" at bounding box center [966, 196] width 8 height 8
checkbox input "false"
click at [906, 207] on span at bounding box center [967, 210] width 10 height 10
click at [906, 207] on input "[GEOGRAPHIC_DATA]" at bounding box center [966, 210] width 8 height 8
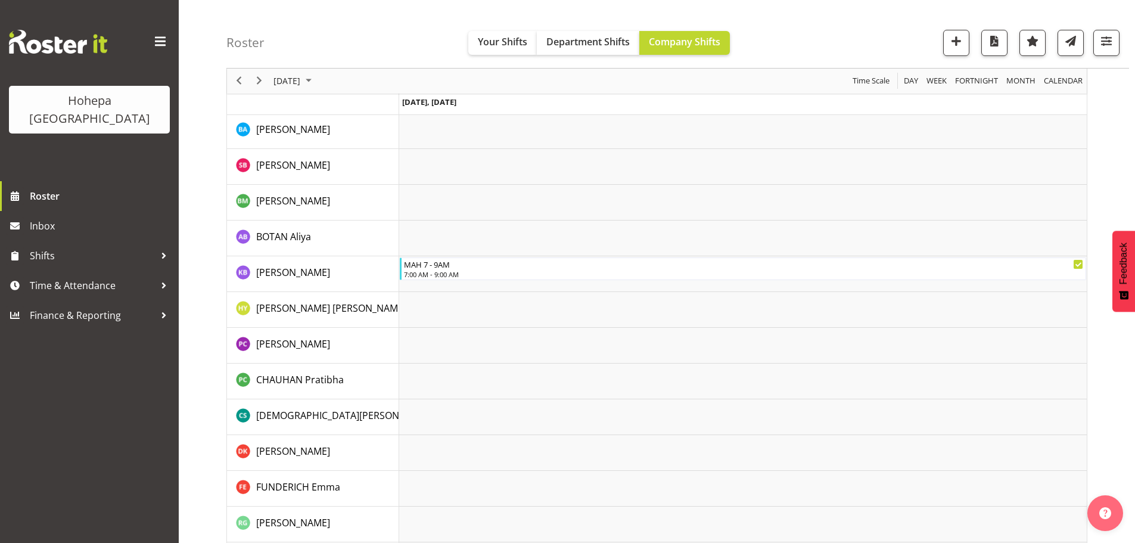
scroll to position [358, 0]
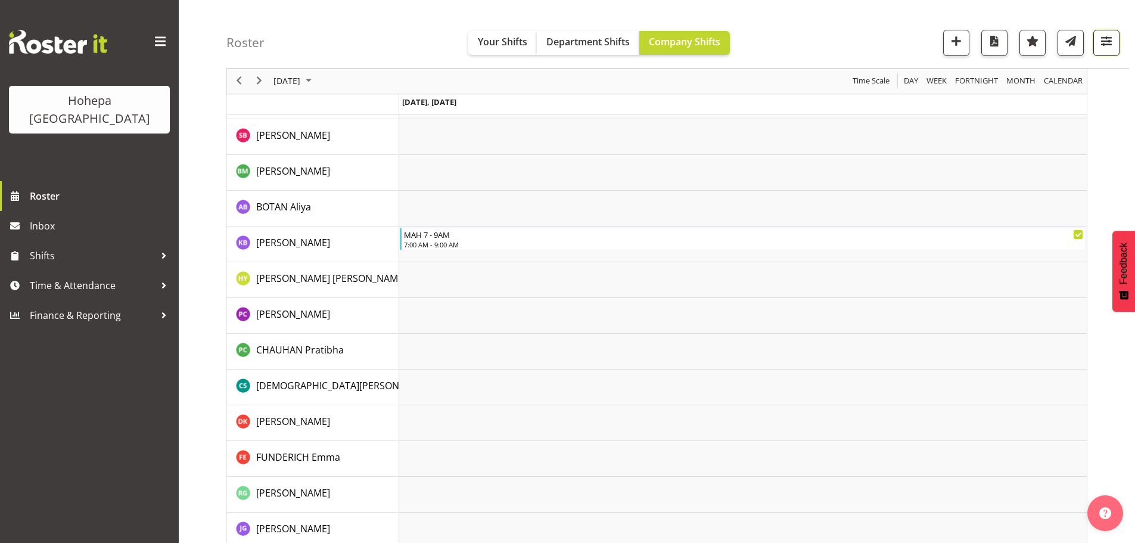
click at [906, 45] on span "button" at bounding box center [1106, 40] width 15 height 15
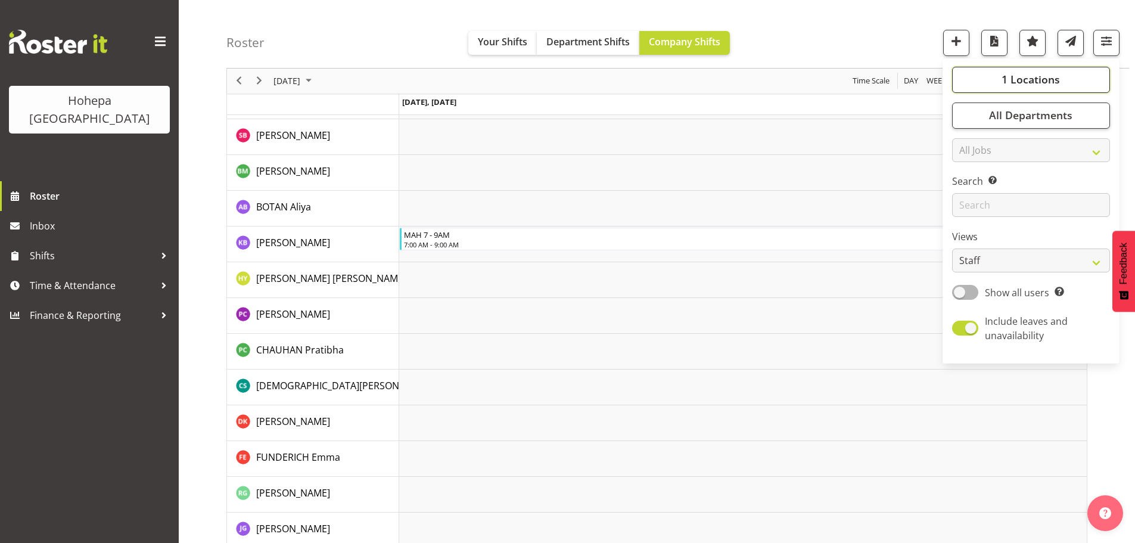
click at [906, 76] on span "1 Locations" at bounding box center [1031, 80] width 58 height 14
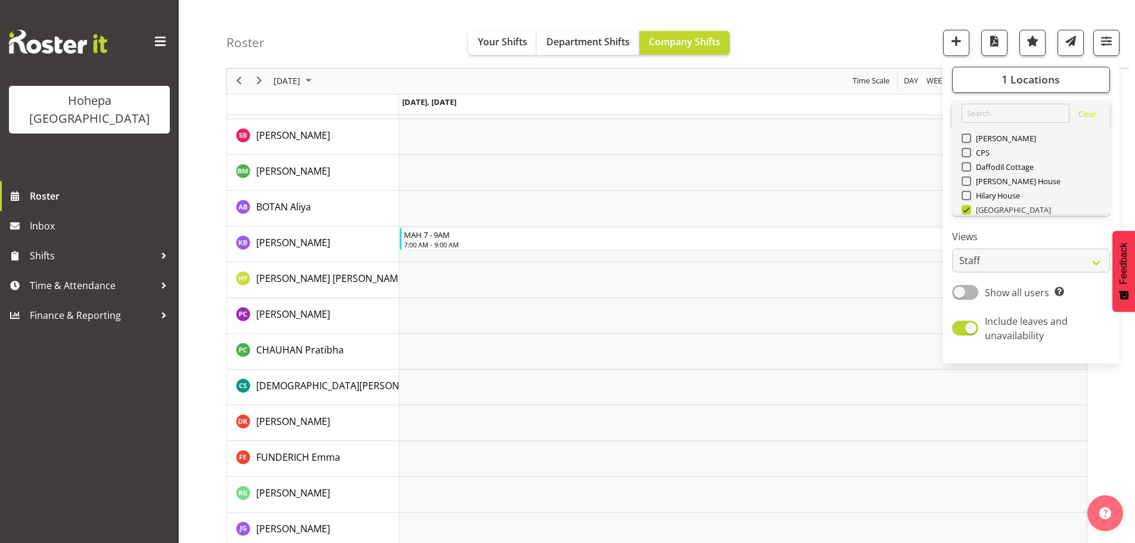
click at [906, 212] on span at bounding box center [967, 210] width 10 height 10
click at [906, 212] on input "[GEOGRAPHIC_DATA]" at bounding box center [966, 210] width 8 height 8
checkbox input "false"
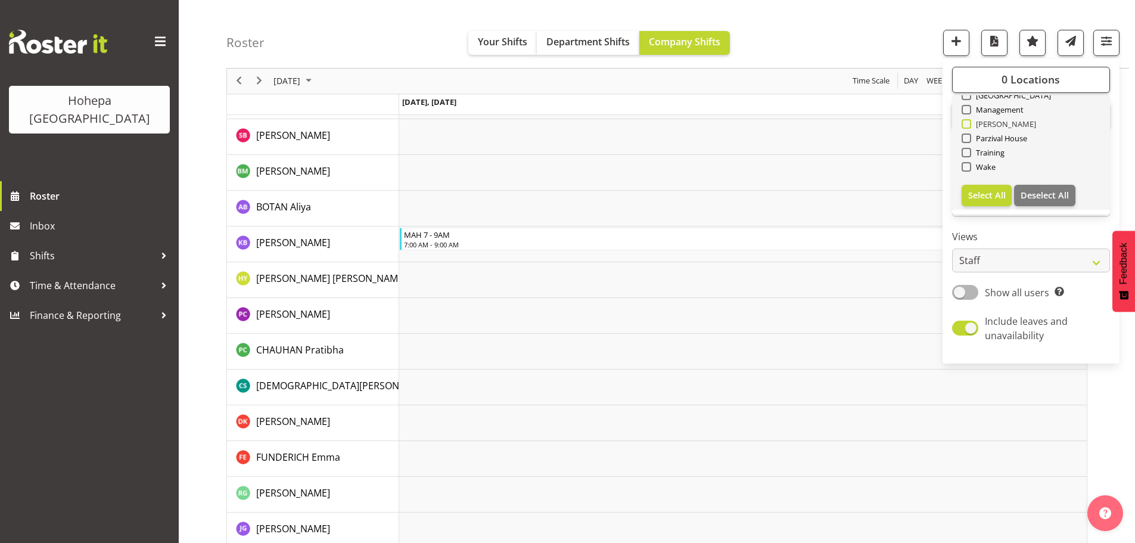
click at [906, 126] on span at bounding box center [967, 124] width 10 height 10
click at [906, 126] on input "[PERSON_NAME]" at bounding box center [966, 124] width 8 height 8
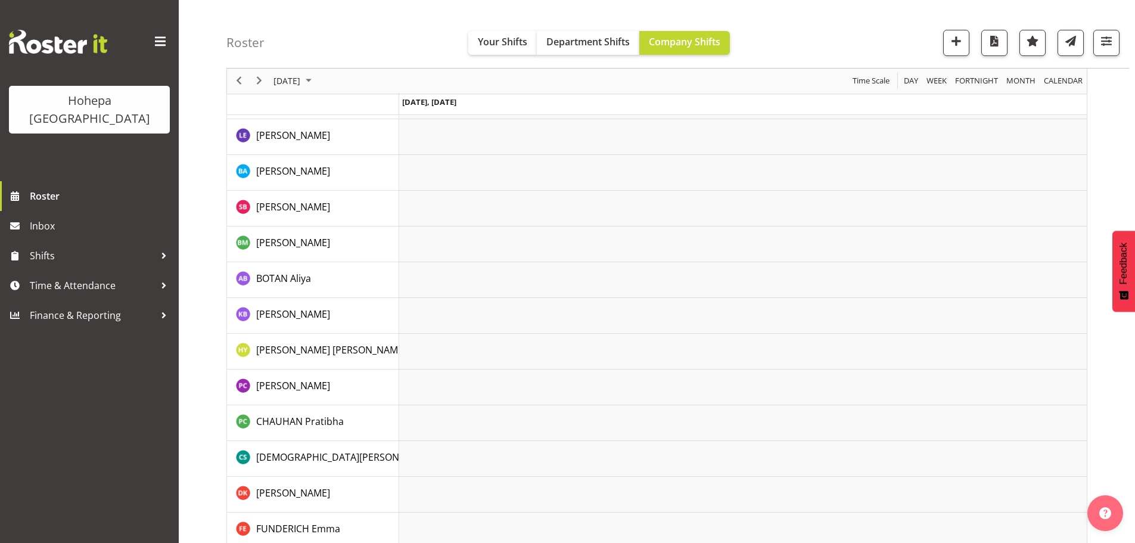
scroll to position [452, 0]
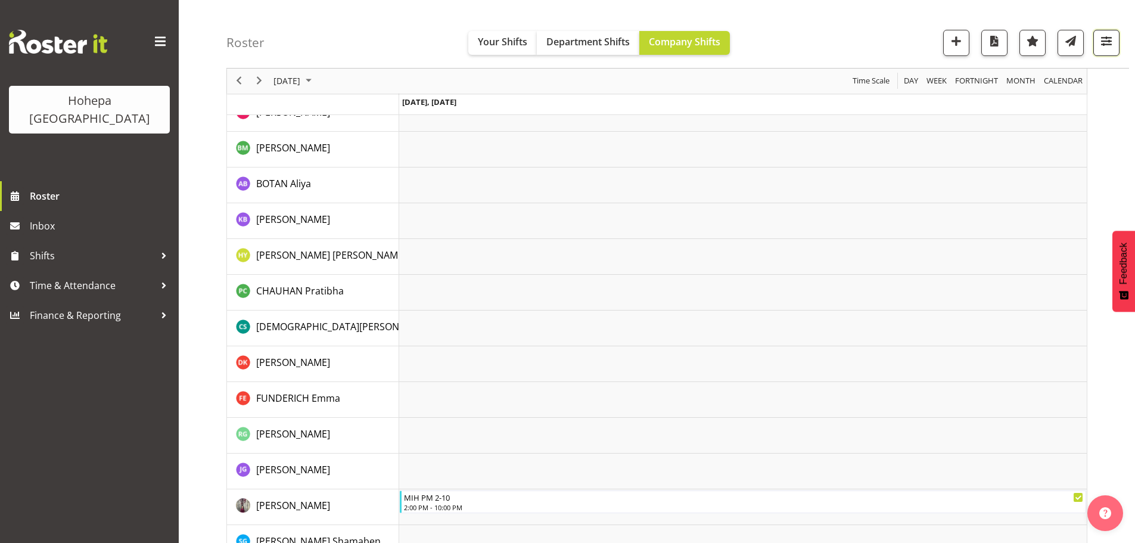
click at [906, 39] on span "button" at bounding box center [1106, 40] width 15 height 15
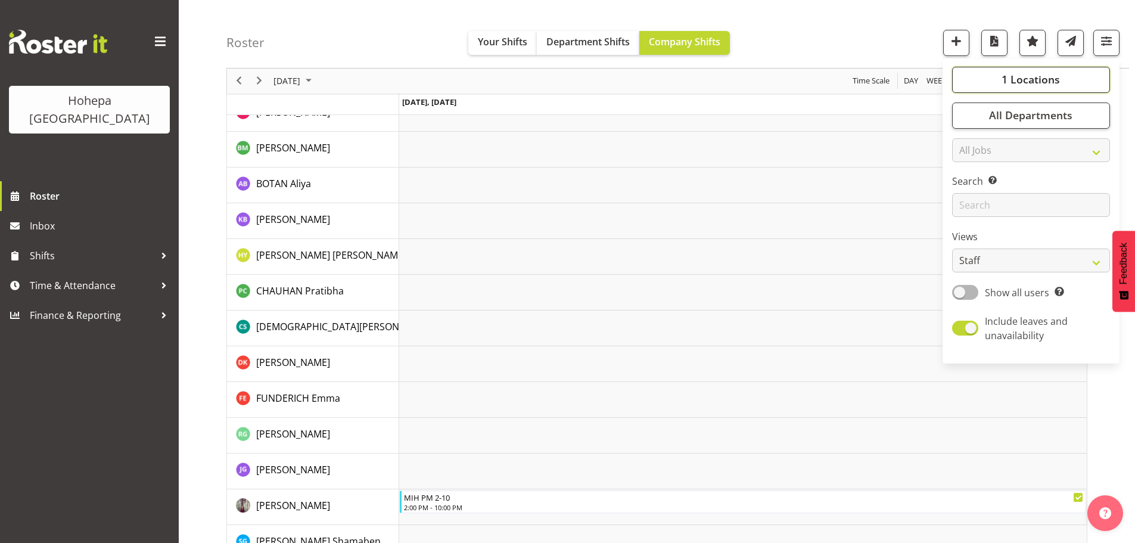
click at [906, 85] on span "1 Locations" at bounding box center [1031, 80] width 58 height 14
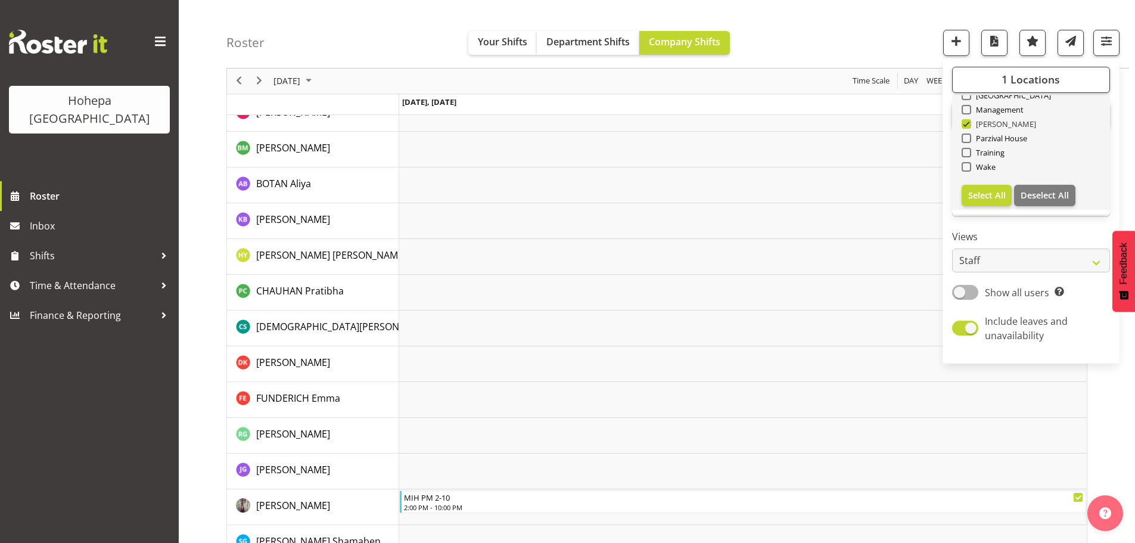
click at [906, 123] on span "[PERSON_NAME]" at bounding box center [1004, 124] width 66 height 10
click at [906, 123] on input "[PERSON_NAME]" at bounding box center [966, 124] width 8 height 8
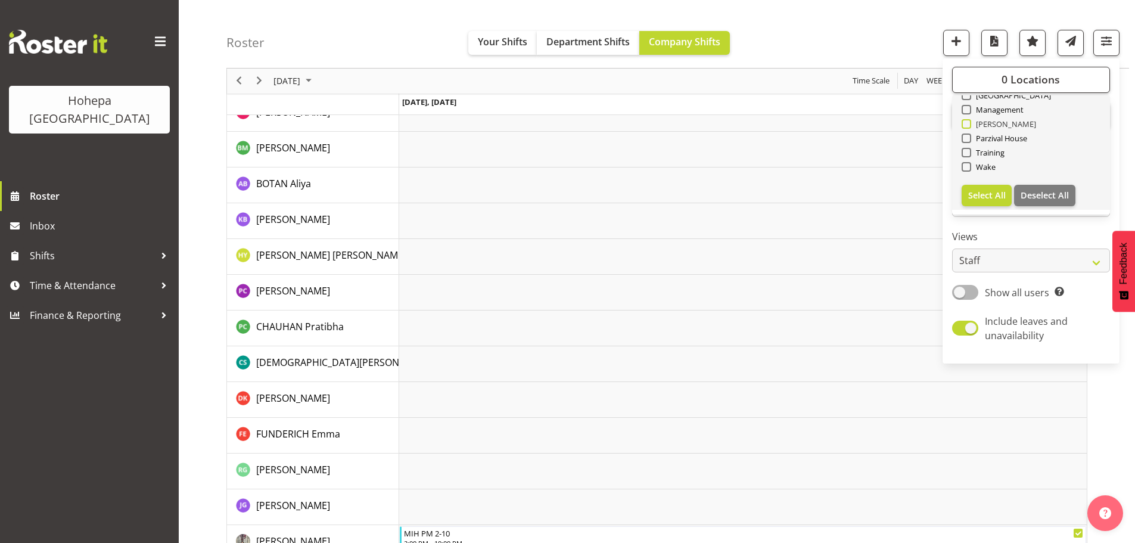
click at [906, 128] on span at bounding box center [967, 124] width 10 height 10
click at [906, 128] on input "[PERSON_NAME]" at bounding box center [966, 124] width 8 height 8
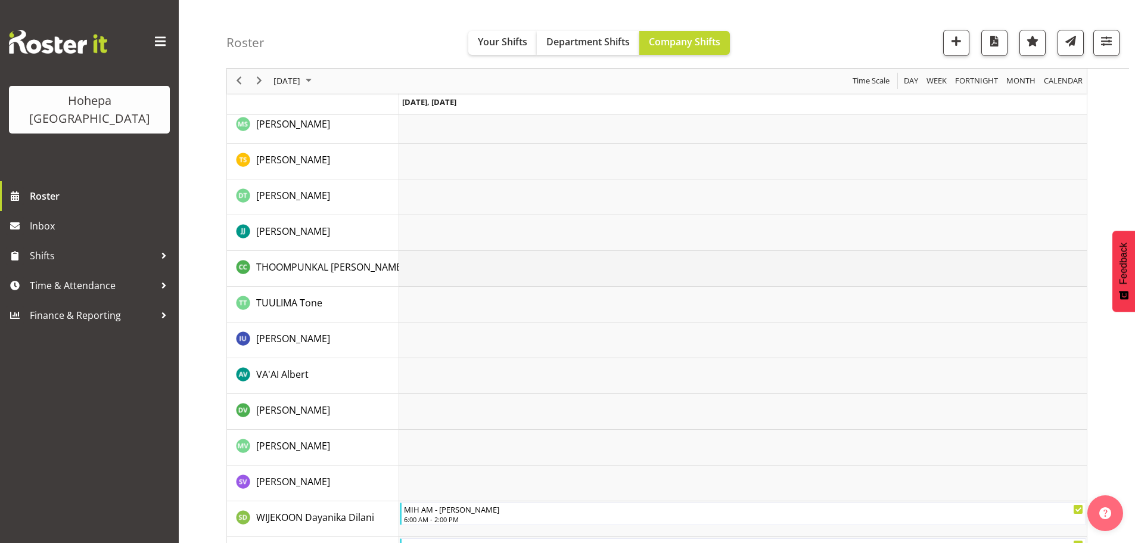
scroll to position [2446, 0]
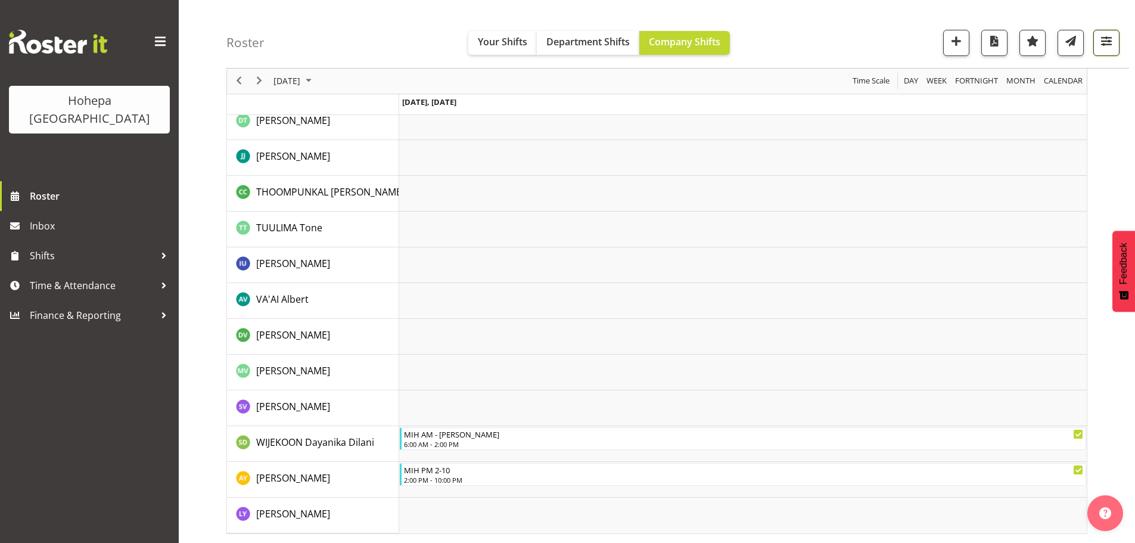
click at [906, 41] on span "button" at bounding box center [1106, 40] width 15 height 15
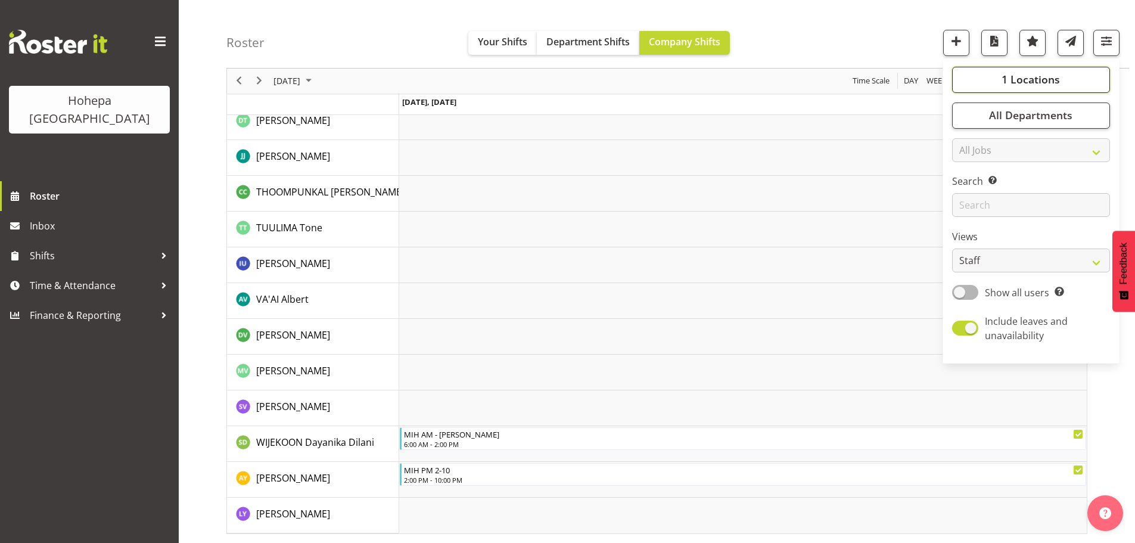
click at [906, 76] on span "1 Locations" at bounding box center [1031, 80] width 58 height 14
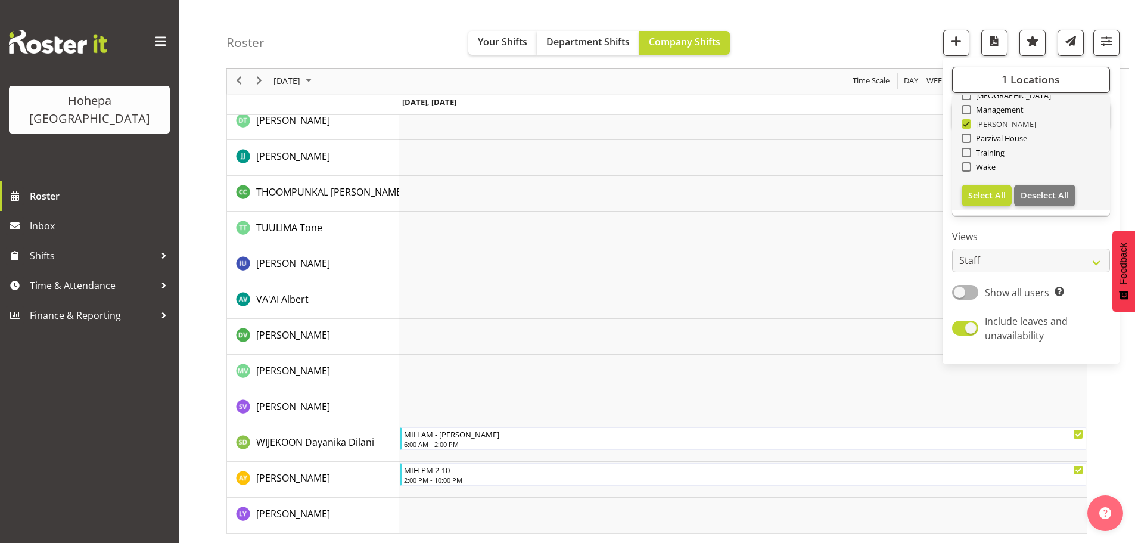
click at [906, 124] on span "[PERSON_NAME]" at bounding box center [1004, 124] width 66 height 10
click at [906, 124] on input "[PERSON_NAME]" at bounding box center [966, 124] width 8 height 8
checkbox input "false"
click at [906, 138] on span at bounding box center [967, 138] width 10 height 10
click at [906, 138] on input "Parzival House" at bounding box center [966, 139] width 8 height 8
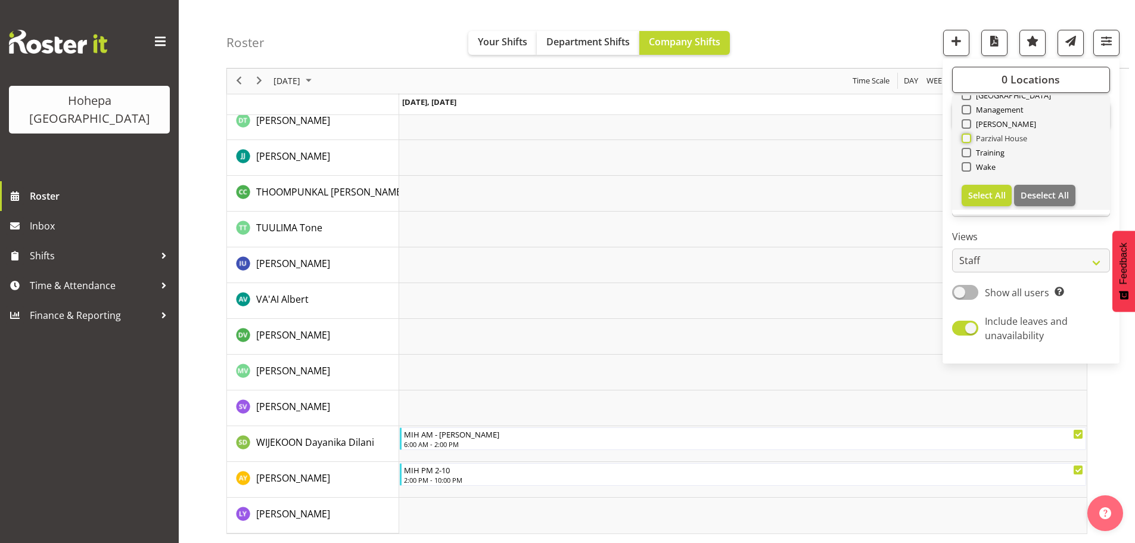
checkbox input "true"
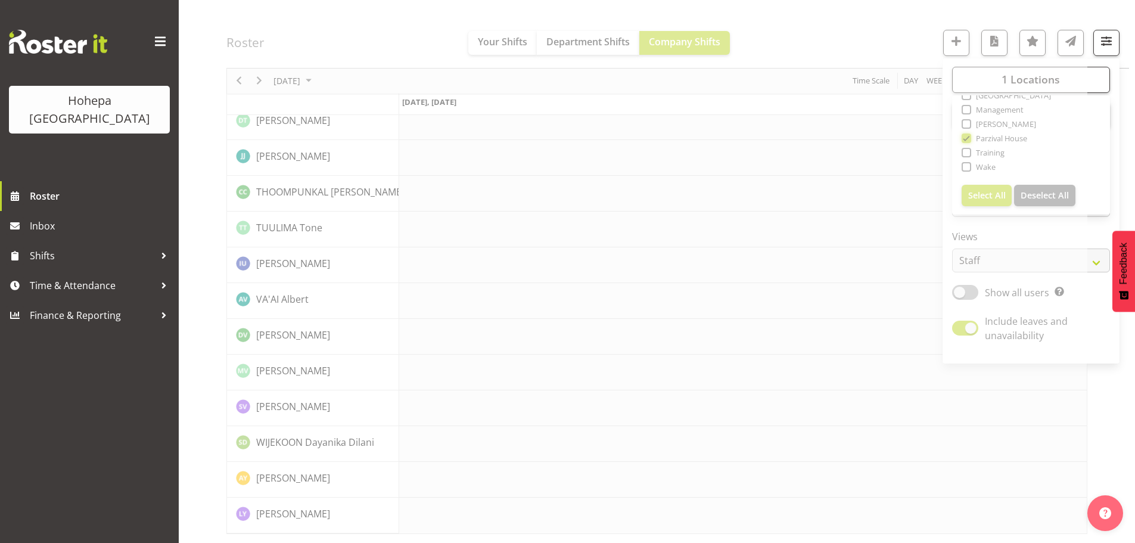
scroll to position [2352, 0]
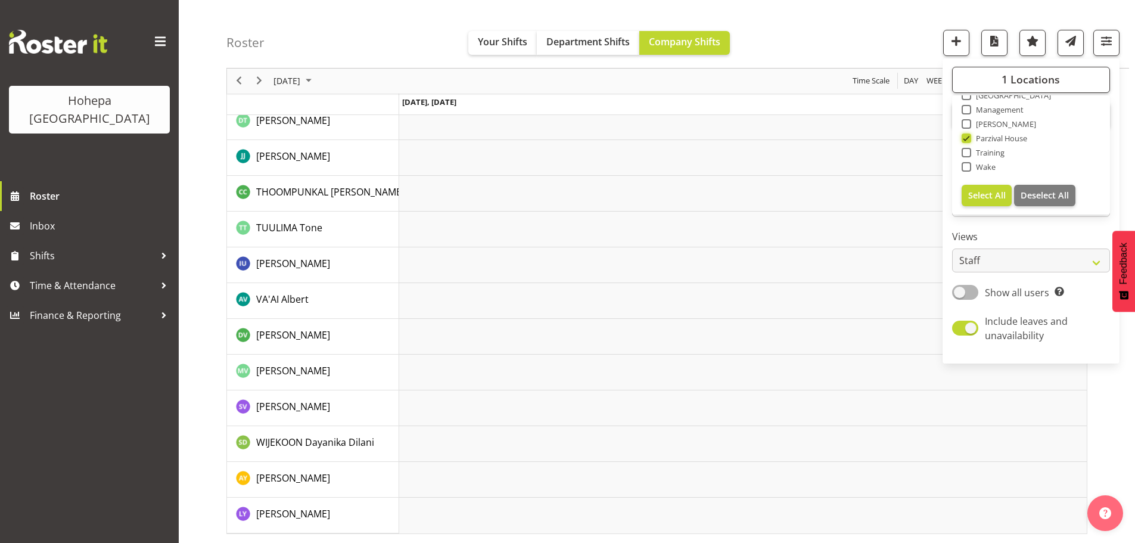
scroll to position [2316, 0]
click at [906, 26] on div "Roster Your Shifts Department Shifts Company Shifts 1 Locations Clear Christoph…" at bounding box center [677, 34] width 903 height 69
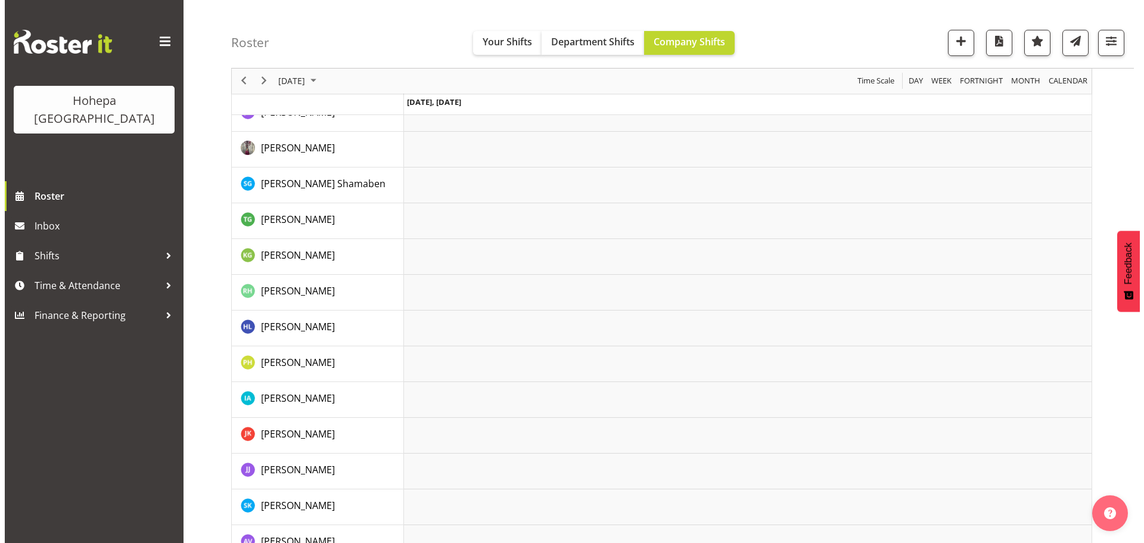
scroll to position [1073, 0]
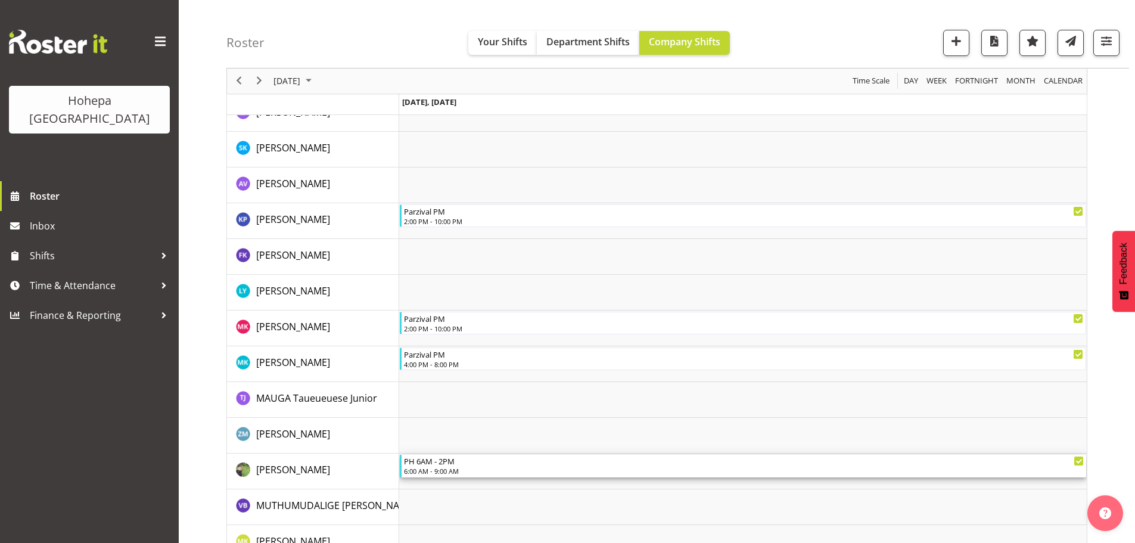
click at [429, 414] on div "6:00 AM - 9:00 AM" at bounding box center [744, 471] width 680 height 10
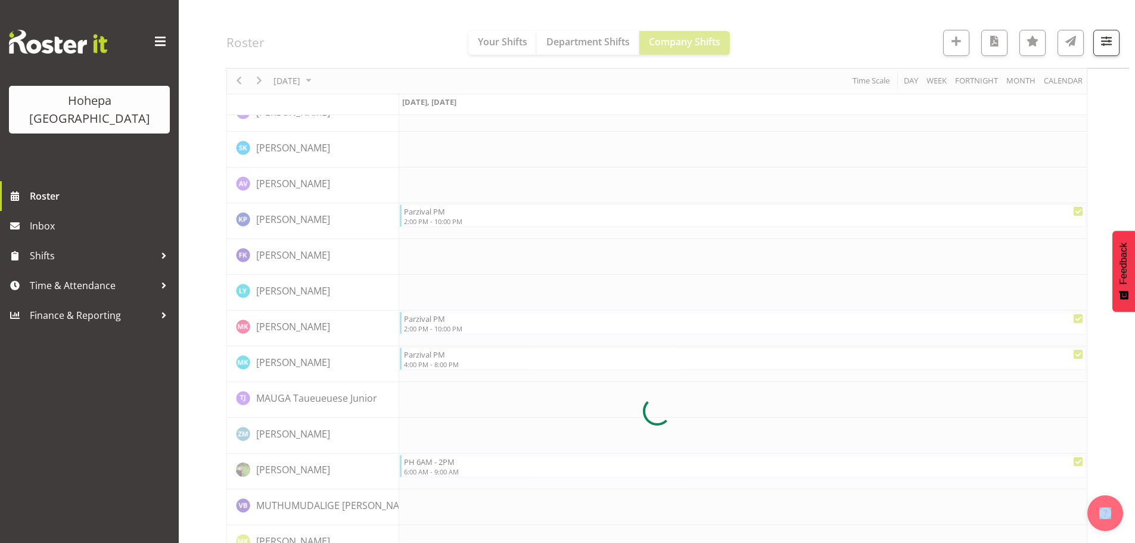
click at [429, 414] on div at bounding box center [656, 411] width 861 height 2731
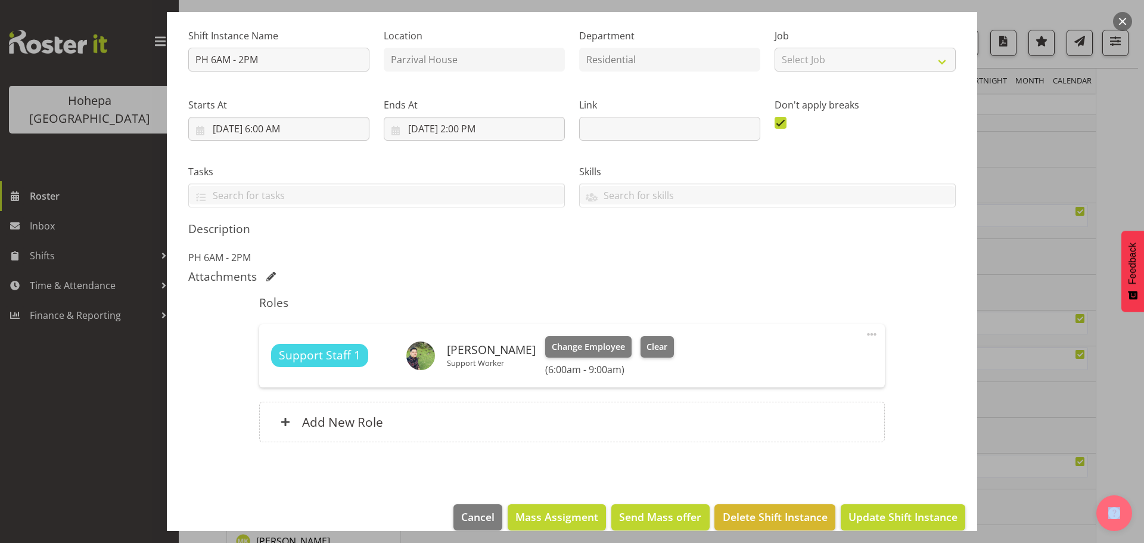
scroll to position [128, 0]
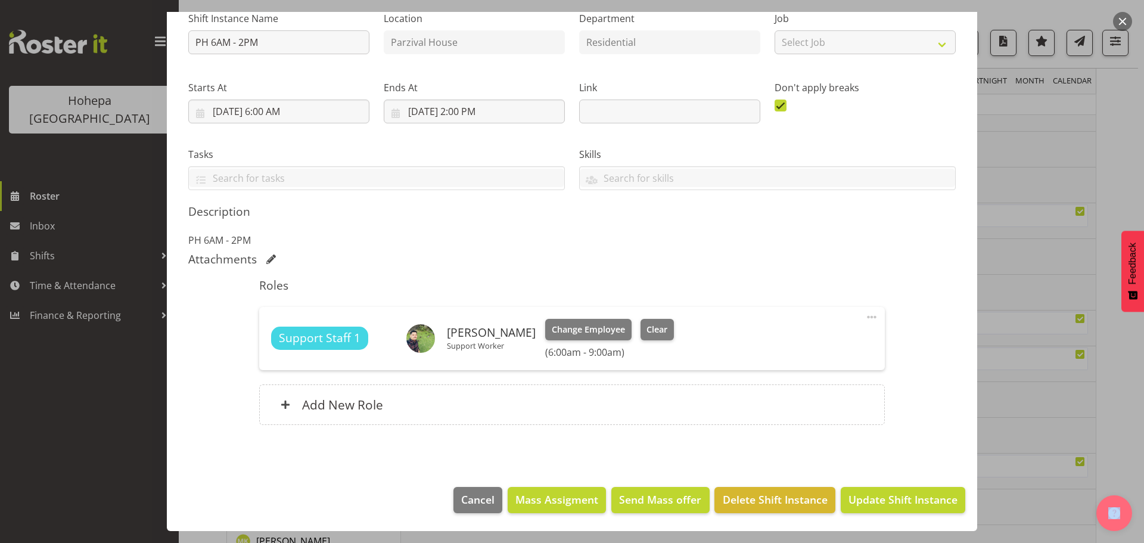
click at [865, 313] on span at bounding box center [872, 317] width 14 height 14
click at [771, 347] on link "Edit" at bounding box center [822, 343] width 114 height 21
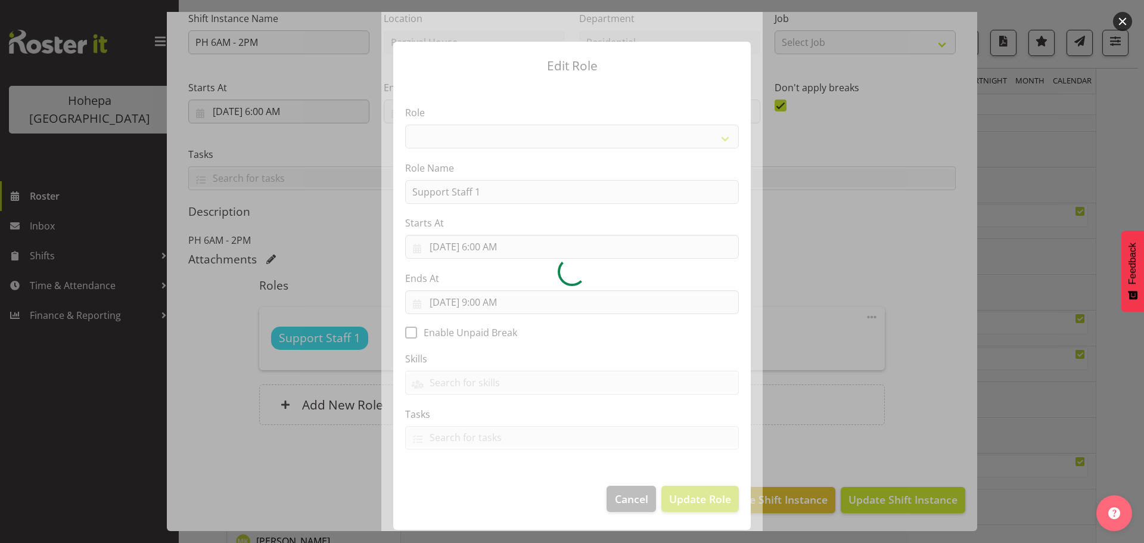
select select "1091"
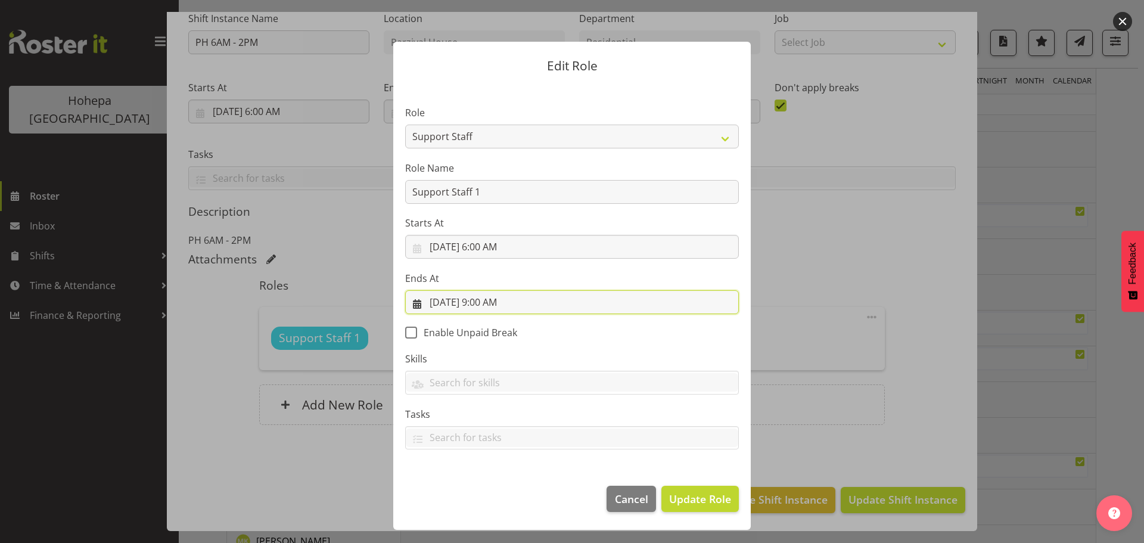
click at [492, 303] on input "9/25/2025, 9:00 AM" at bounding box center [572, 302] width 334 height 24
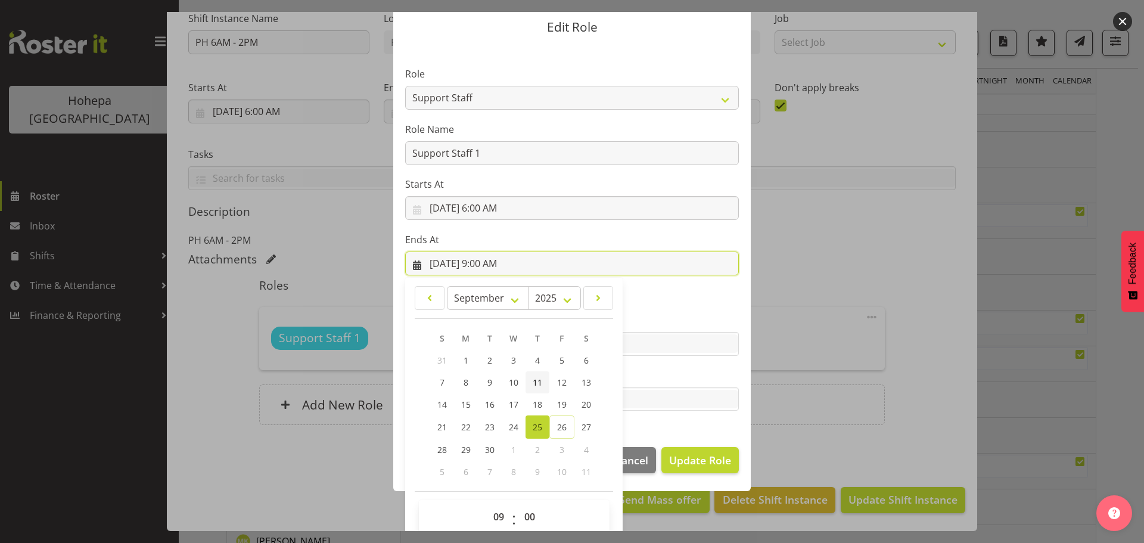
scroll to position [55, 0]
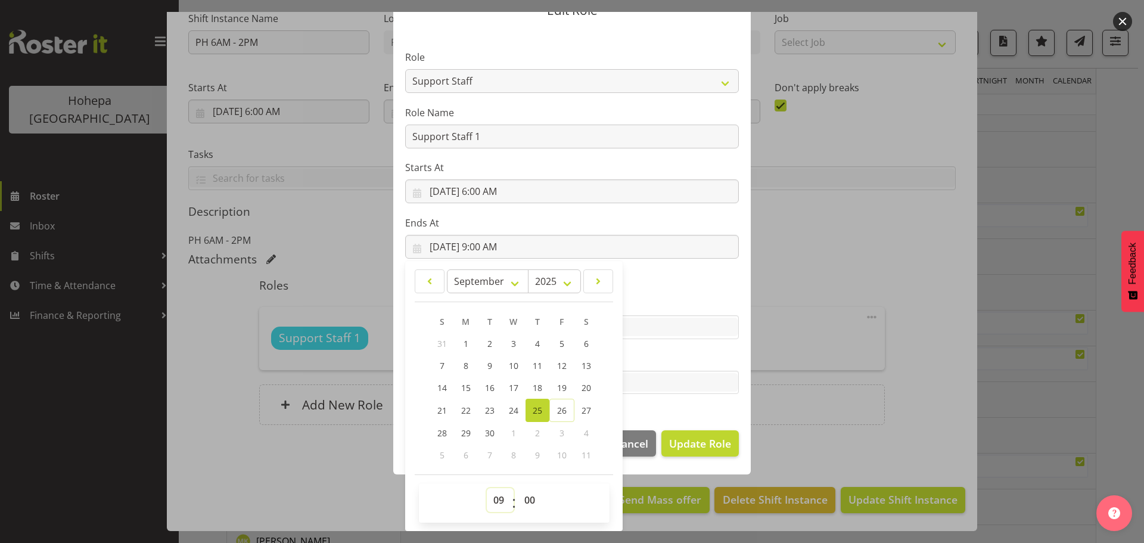
click at [491, 414] on select "00 01 02 03 04 05 06 07 08 09 10 11 12 13 14 15 16 17 18 19 20 21 22 23" at bounding box center [500, 500] width 27 height 24
select select "14"
click at [487, 414] on select "00 01 02 03 04 05 06 07 08 09 10 11 12 13 14 15 16 17 18 19 20 21 22 23" at bounding box center [500, 500] width 27 height 24
type input "9/25/2025, 2:00 PM"
click at [653, 305] on label "Skills" at bounding box center [572, 303] width 334 height 14
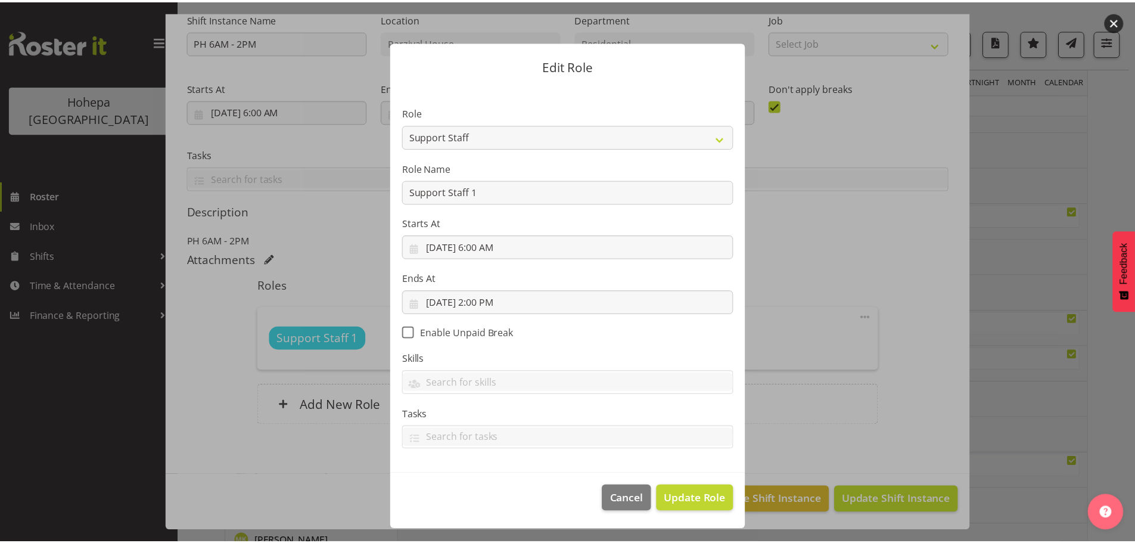
scroll to position [0, 0]
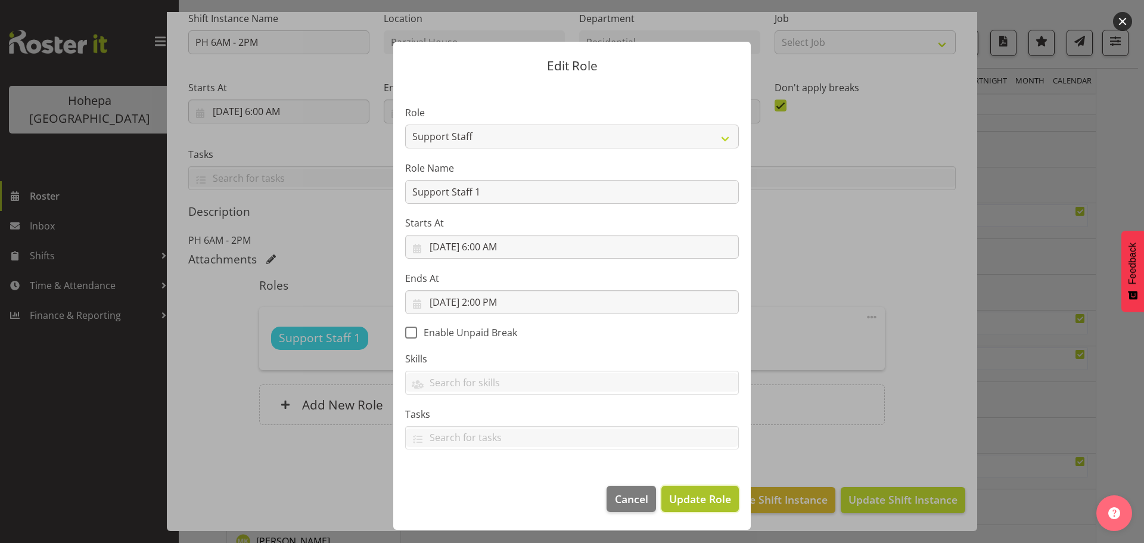
click at [686, 414] on span "Update Role" at bounding box center [700, 498] width 62 height 15
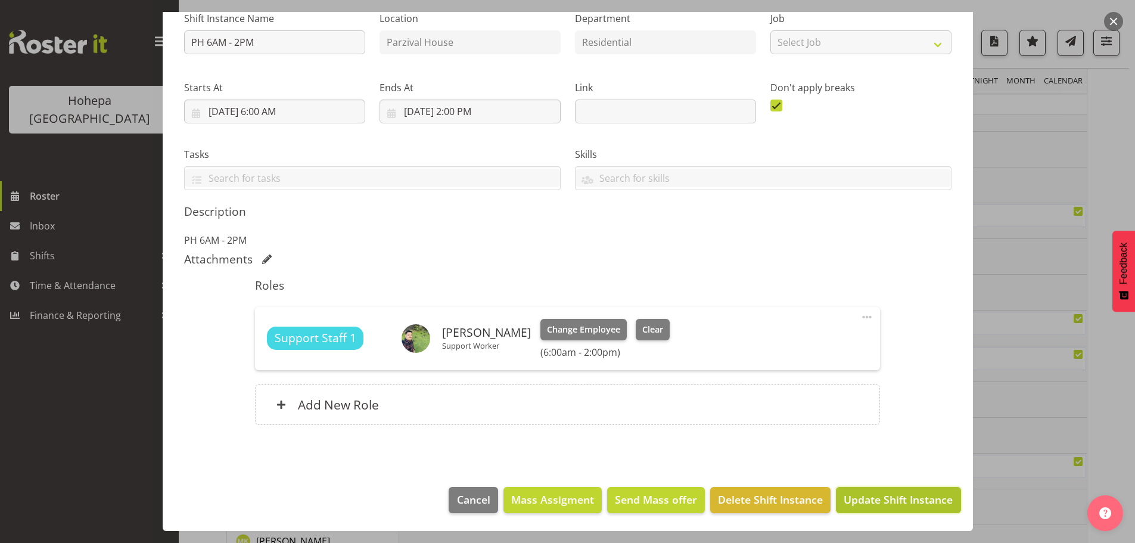
click at [870, 414] on span "Update Shift Instance" at bounding box center [898, 499] width 109 height 15
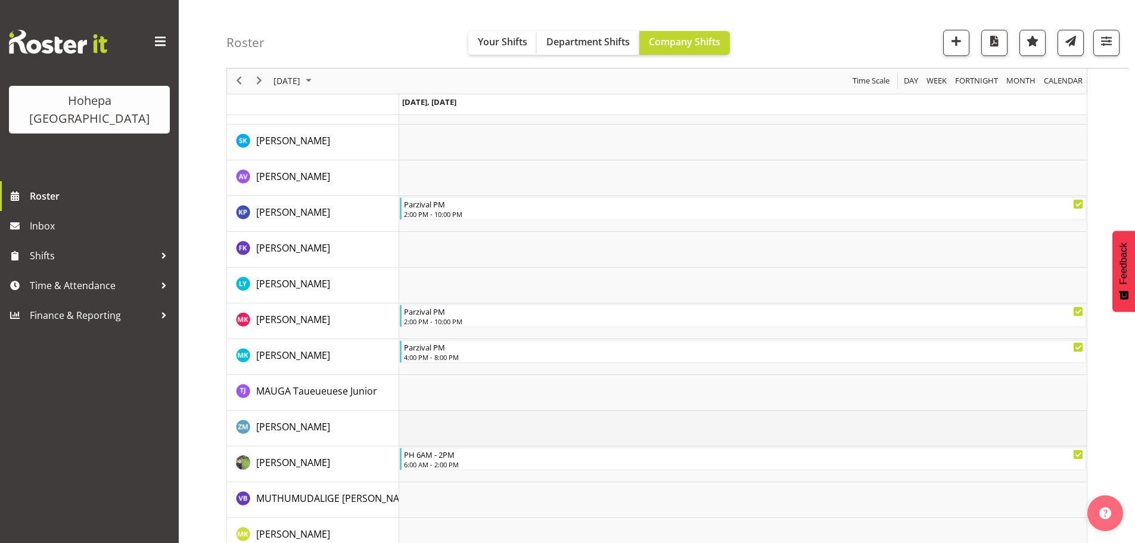
scroll to position [1073, 0]
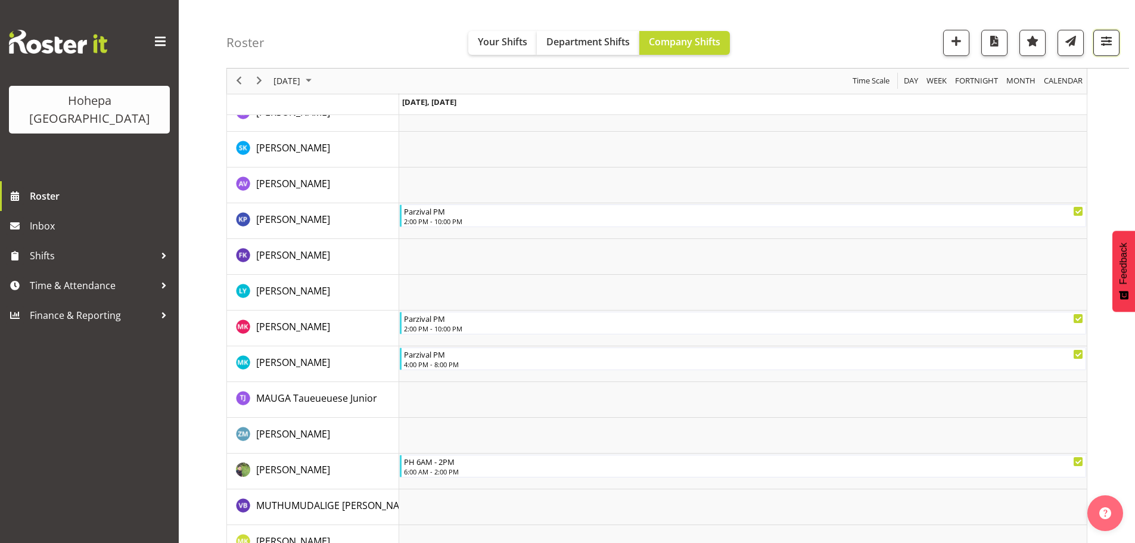
click at [906, 42] on span "button" at bounding box center [1106, 40] width 15 height 15
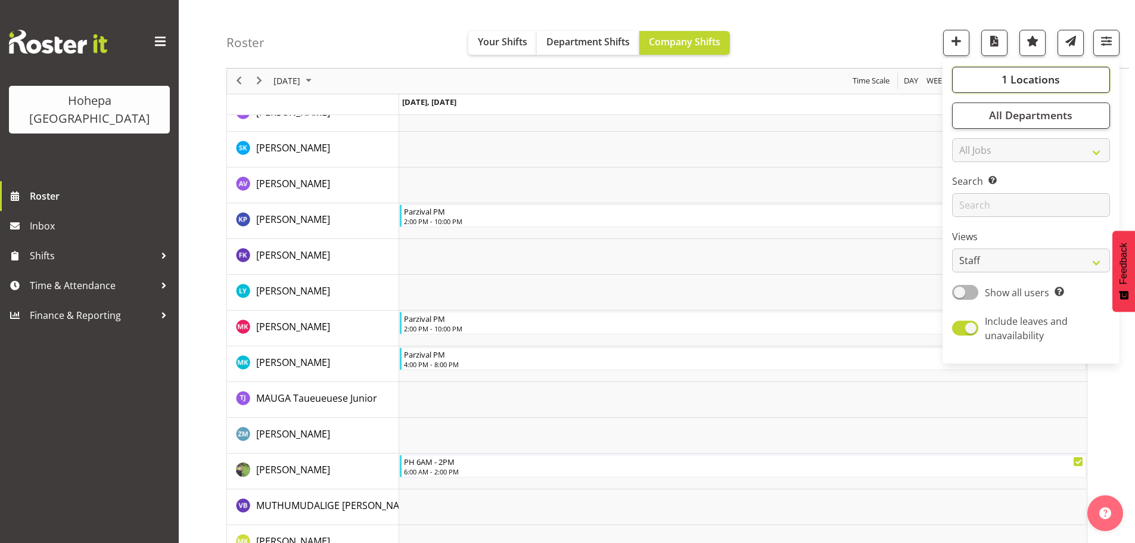
click at [906, 83] on button "1 Locations" at bounding box center [1031, 80] width 158 height 26
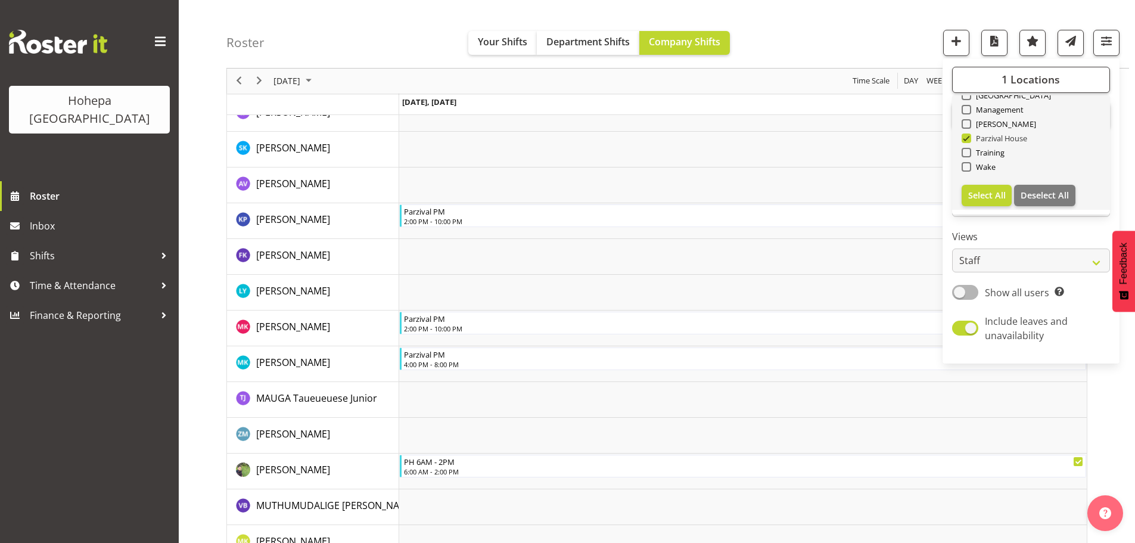
click at [906, 136] on span at bounding box center [967, 138] width 10 height 10
click at [906, 136] on input "Parzival House" at bounding box center [966, 139] width 8 height 8
checkbox input "false"
click at [906, 151] on span at bounding box center [967, 153] width 10 height 10
click at [906, 151] on input "Training" at bounding box center [966, 153] width 8 height 8
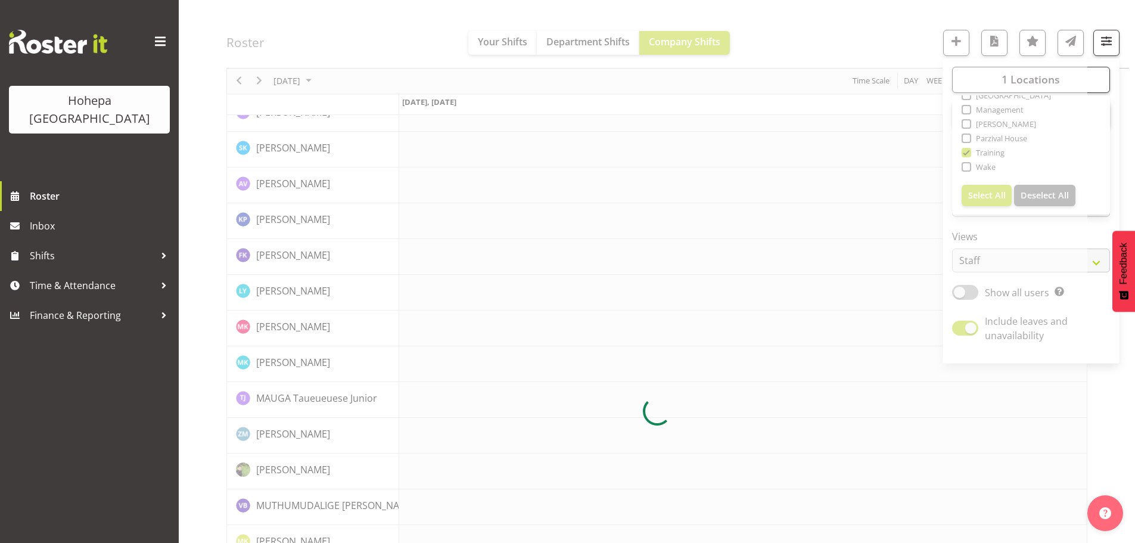
click at [893, 21] on div at bounding box center [656, 411] width 861 height 2731
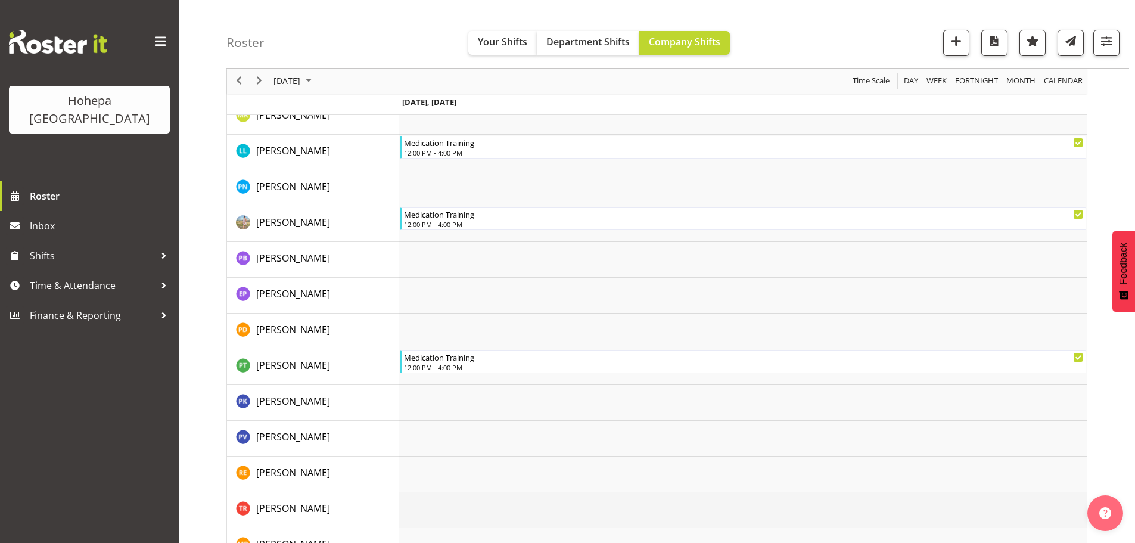
scroll to position [1672, 0]
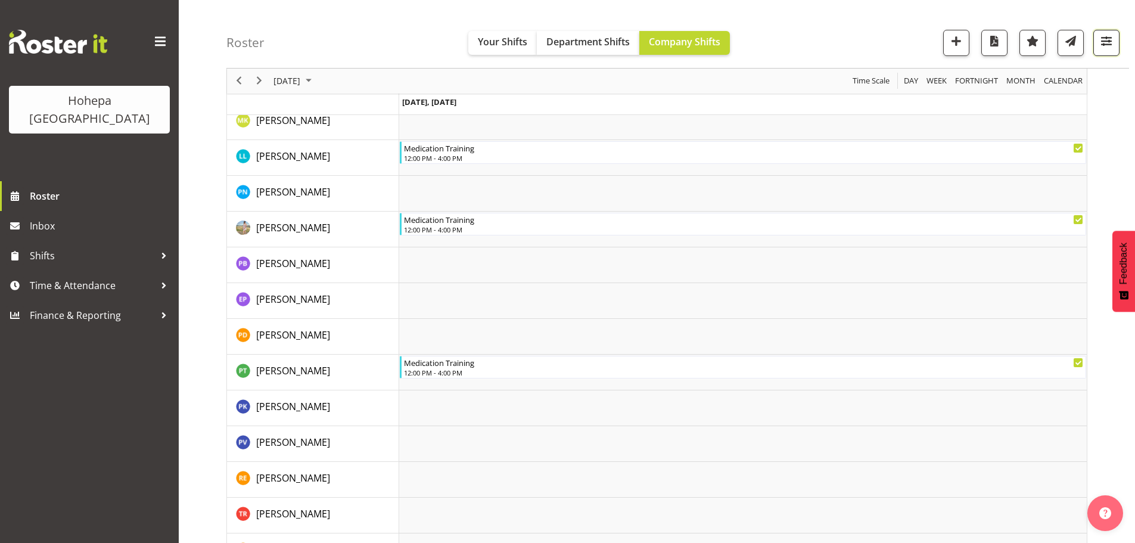
click at [906, 36] on span "button" at bounding box center [1106, 40] width 15 height 15
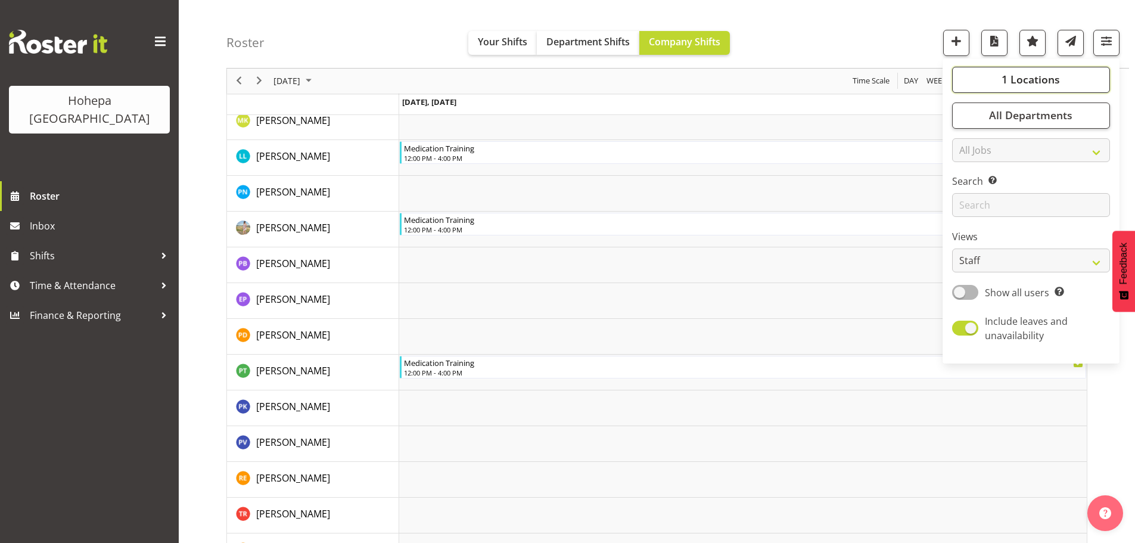
click at [906, 85] on span "1 Locations" at bounding box center [1031, 80] width 58 height 14
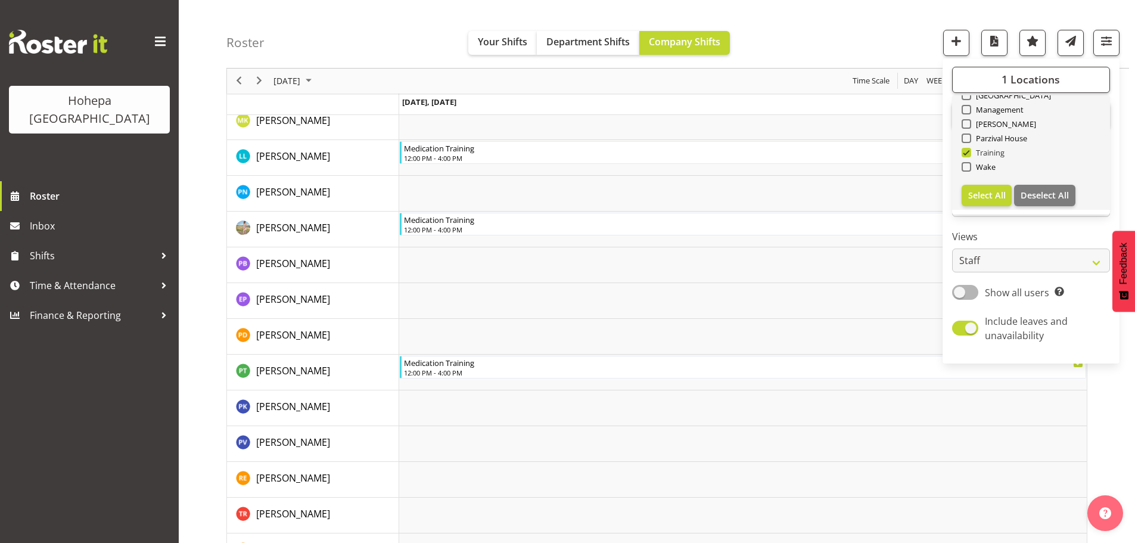
click at [906, 150] on span "Training" at bounding box center [988, 153] width 34 height 10
click at [906, 150] on input "Training" at bounding box center [966, 153] width 8 height 8
checkbox input "false"
click at [906, 165] on span at bounding box center [967, 167] width 10 height 10
click at [906, 165] on input "Wake" at bounding box center [966, 167] width 8 height 8
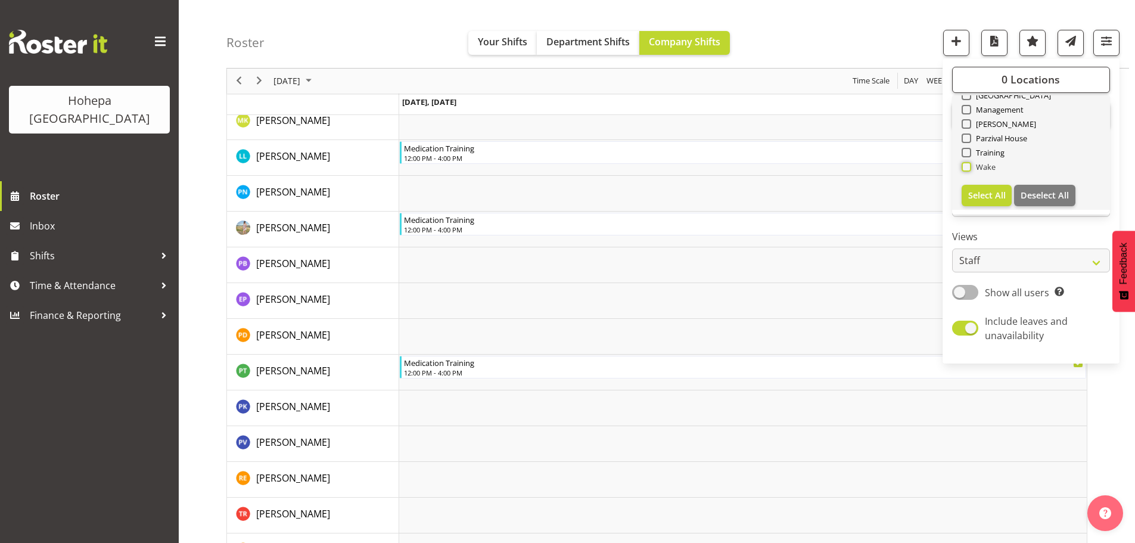
checkbox input "true"
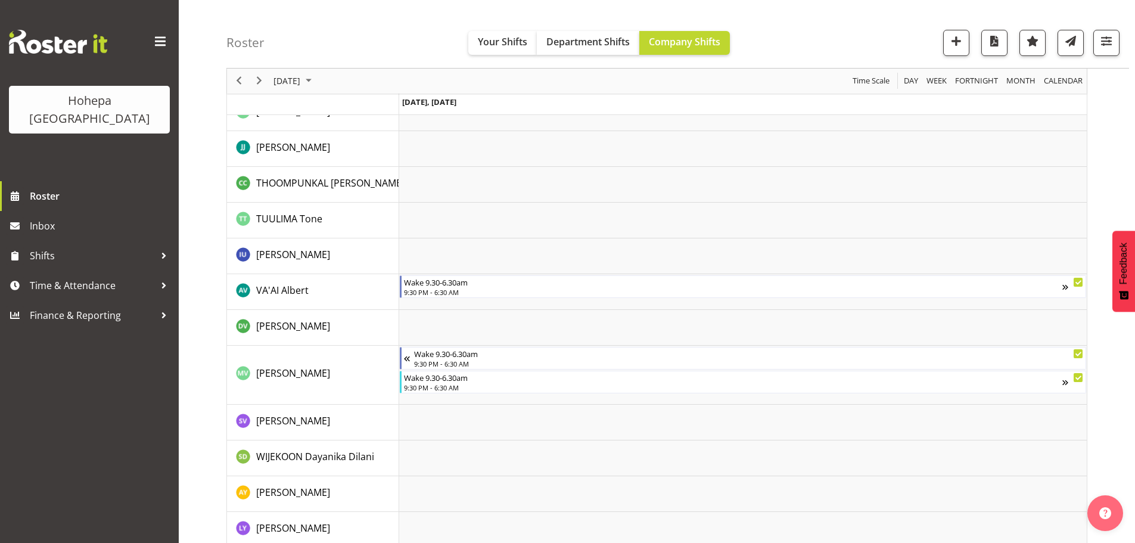
scroll to position [2659, 0]
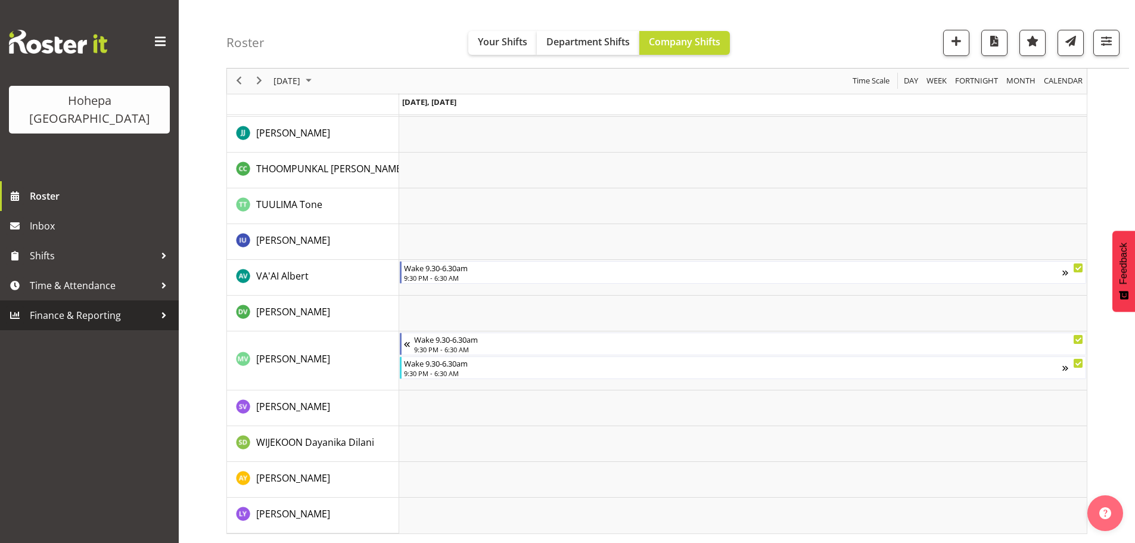
click at [52, 306] on span "Finance & Reporting" at bounding box center [92, 315] width 125 height 18
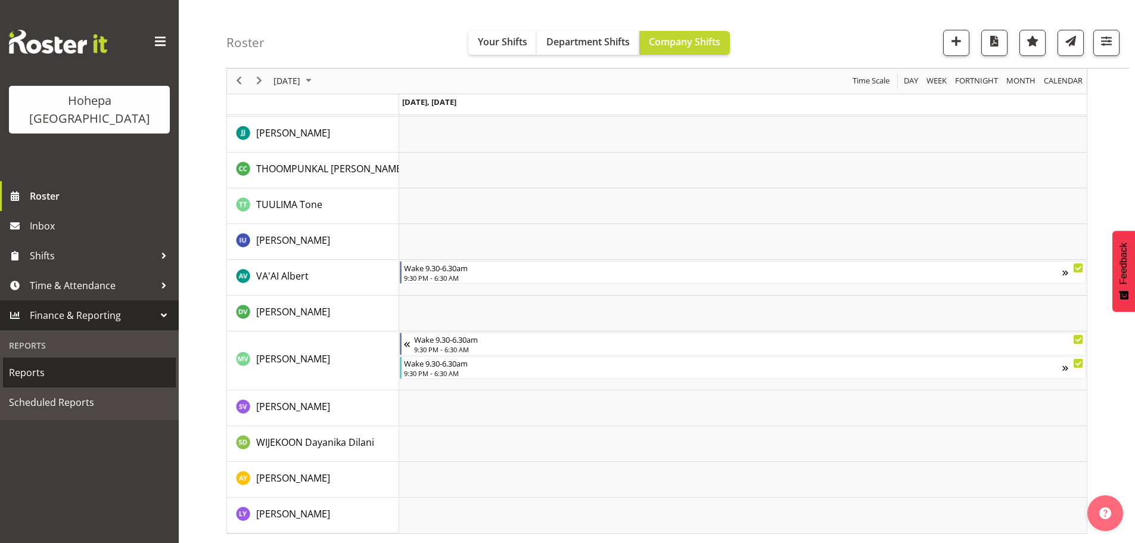
click at [30, 364] on span "Reports" at bounding box center [89, 373] width 161 height 18
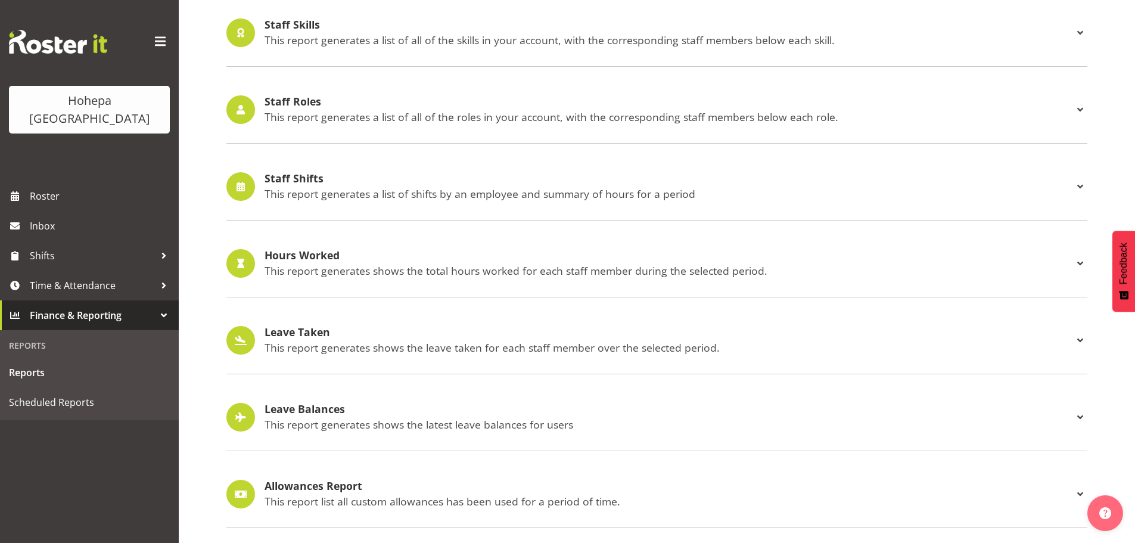
scroll to position [1109, 0]
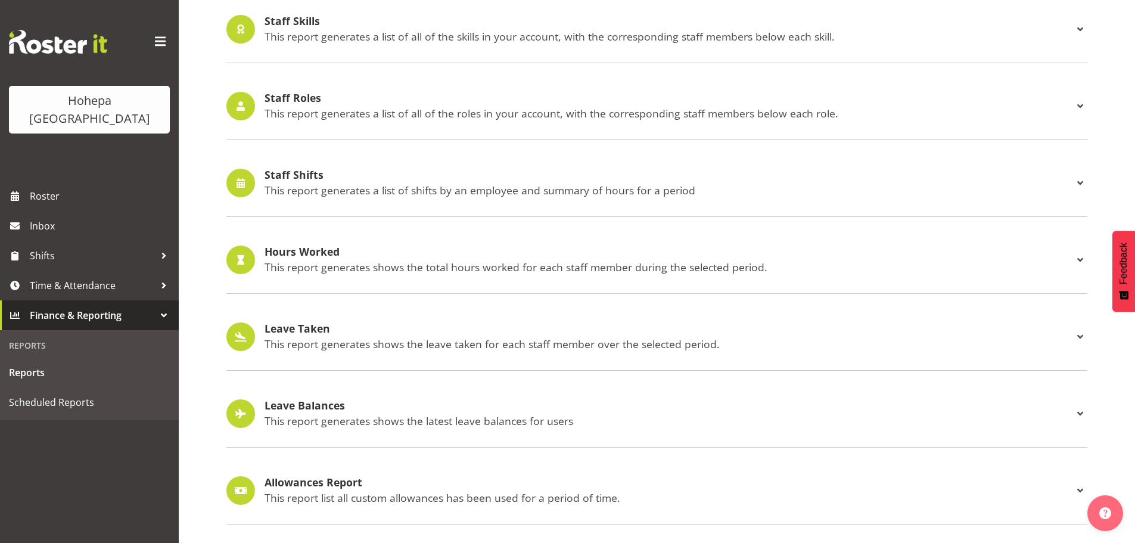
click at [286, 170] on h4 "Staff Shifts" at bounding box center [669, 175] width 809 height 12
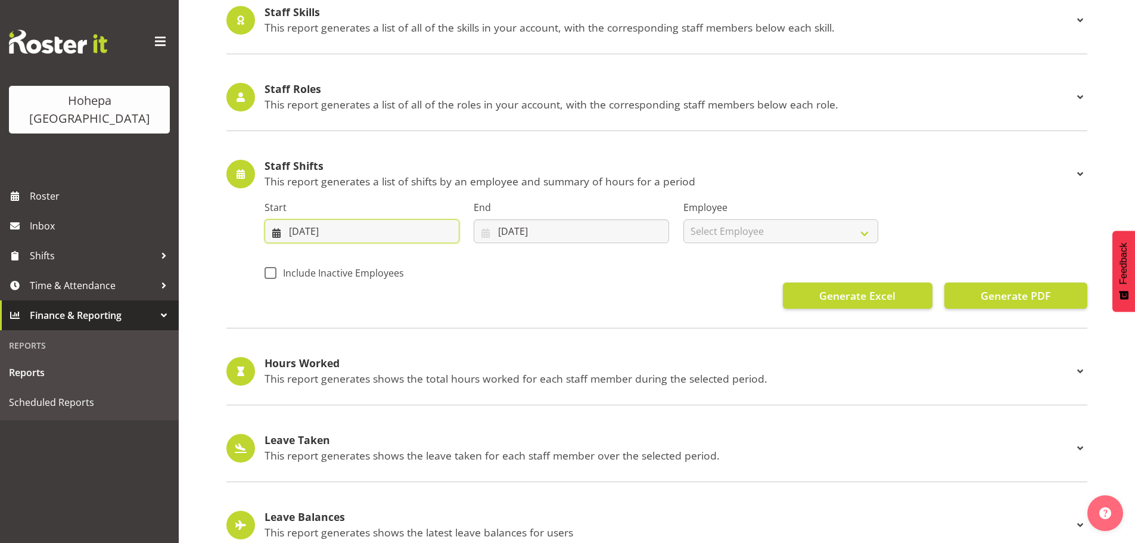
click at [293, 232] on input "[DATE]" at bounding box center [362, 231] width 195 height 24
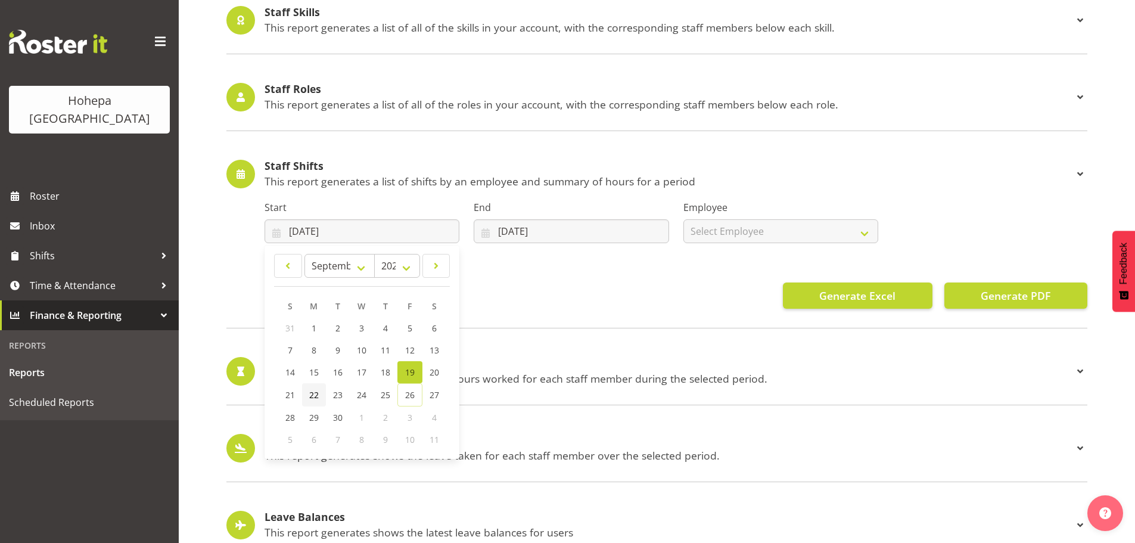
click at [310, 398] on span "22" at bounding box center [314, 394] width 10 height 11
type input "[DATE]"
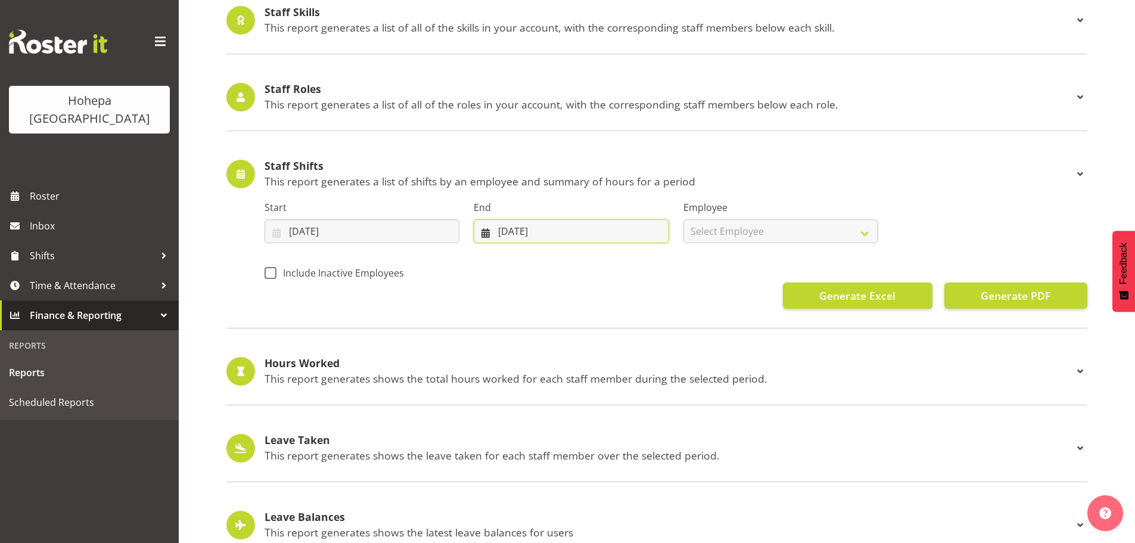
click at [507, 238] on input "[DATE]" at bounding box center [571, 231] width 195 height 24
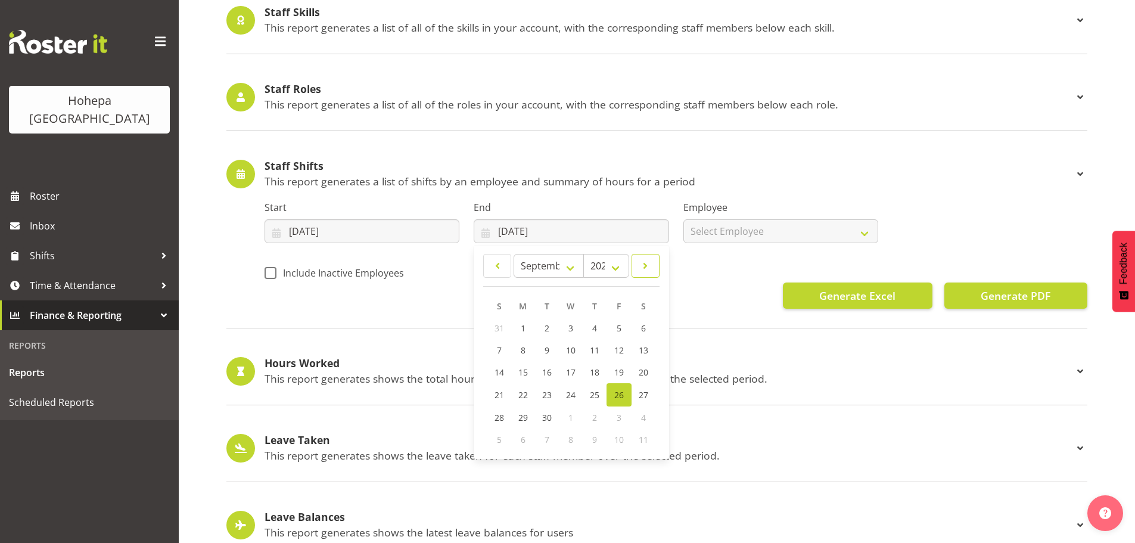
click at [644, 267] on span at bounding box center [645, 266] width 13 height 14
select select "9"
click at [496, 354] on link "5" at bounding box center [500, 350] width 24 height 22
type input "[DATE]"
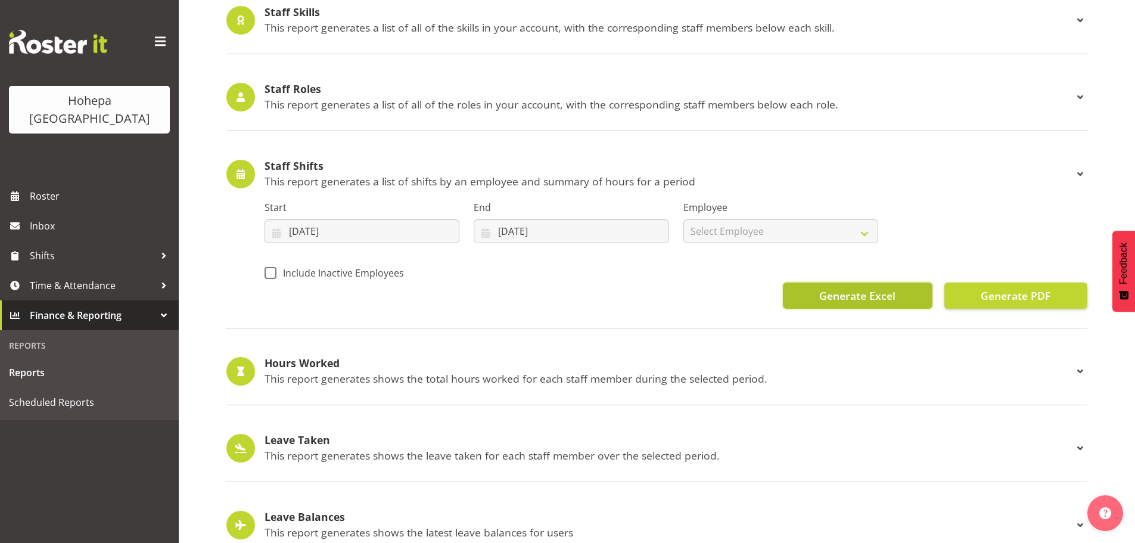
click at [834, 291] on span "Generate Excel" at bounding box center [857, 295] width 76 height 15
click at [878, 290] on span "Generate Excel" at bounding box center [857, 295] width 76 height 15
